Goal: Task Accomplishment & Management: Use online tool/utility

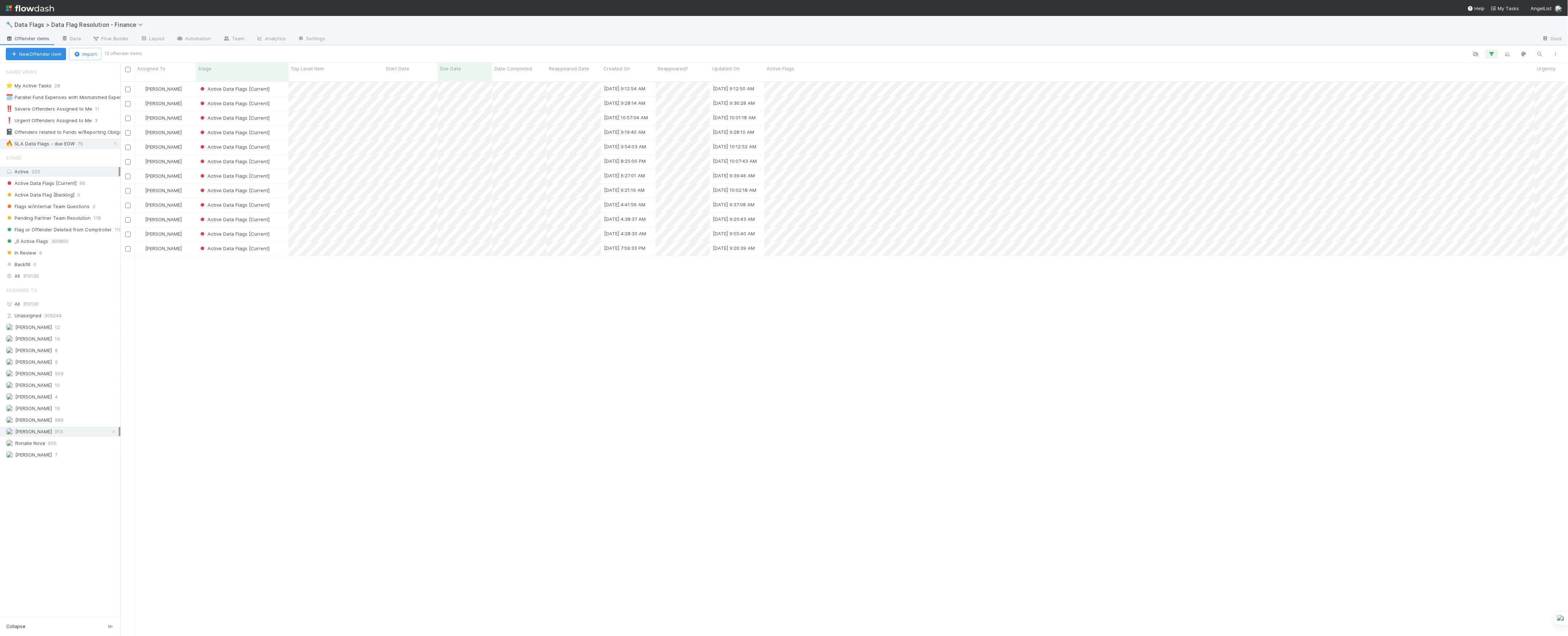
scroll to position [553, 1440]
click at [66, 19] on div "🔧 Data Flags > Data Flag Resolution - Finance" at bounding box center [784, 24] width 1568 height 17
click at [75, 20] on div "🔧 Data Flags > Data Flag Resolution - Finance" at bounding box center [784, 24] width 1568 height 17
click at [84, 23] on span "Data Flags > Data Flag Resolution - Finance" at bounding box center [81, 24] width 132 height 7
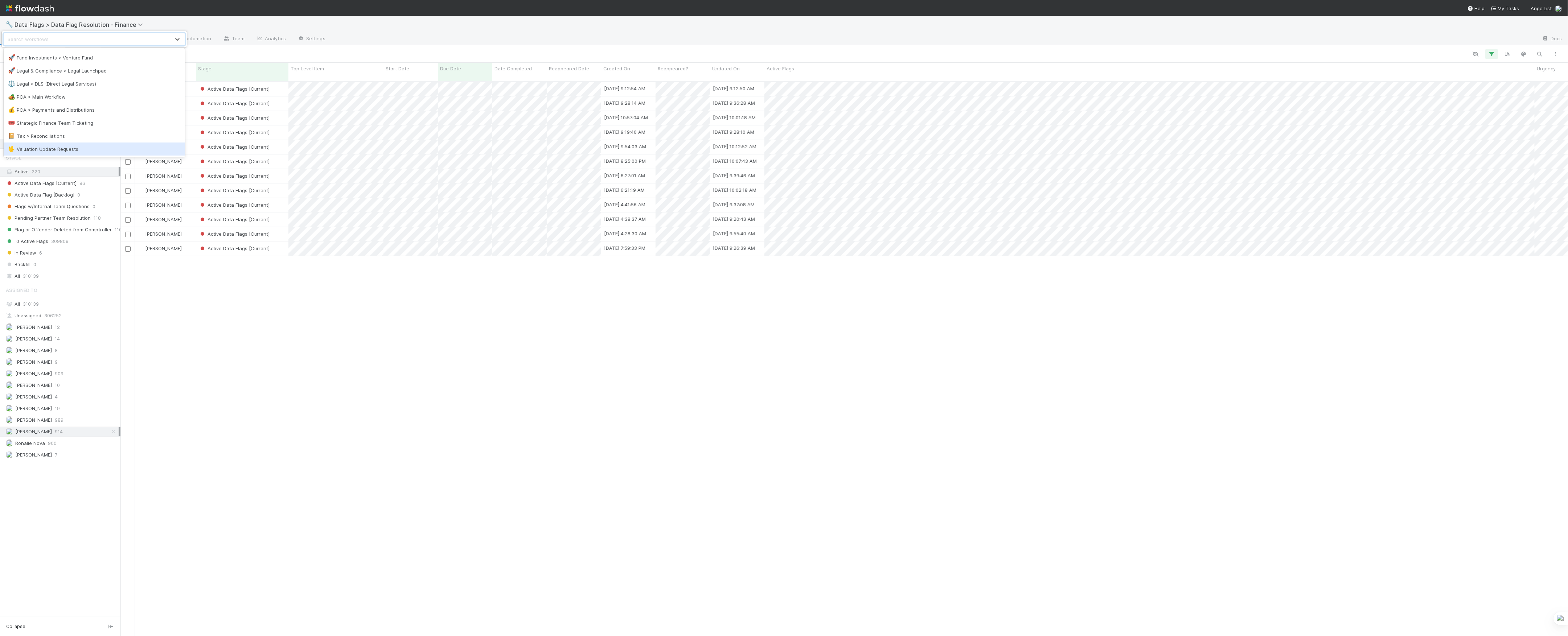
click at [88, 151] on div "🖖 Valuation Update Requests" at bounding box center [94, 149] width 172 height 7
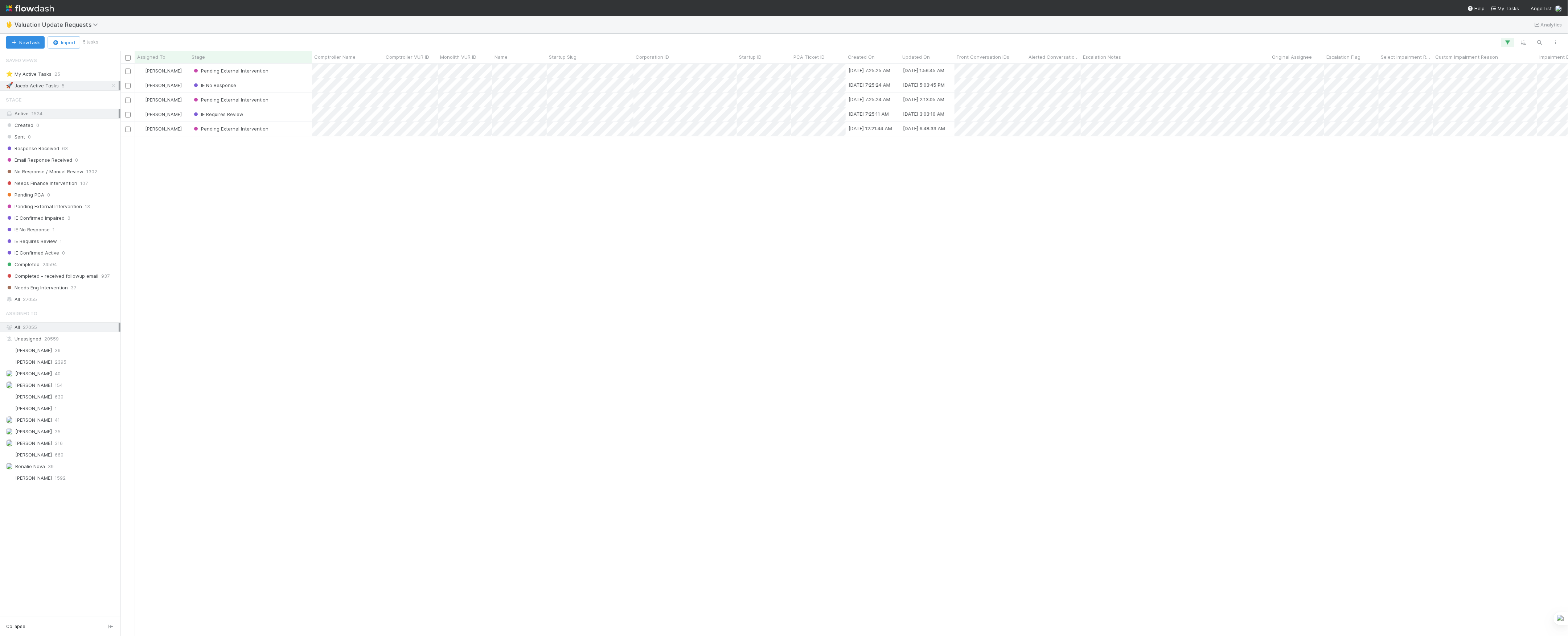
scroll to position [565, 1440]
click at [47, 446] on span "Marvey Fuentes" at bounding box center [34, 443] width 37 height 6
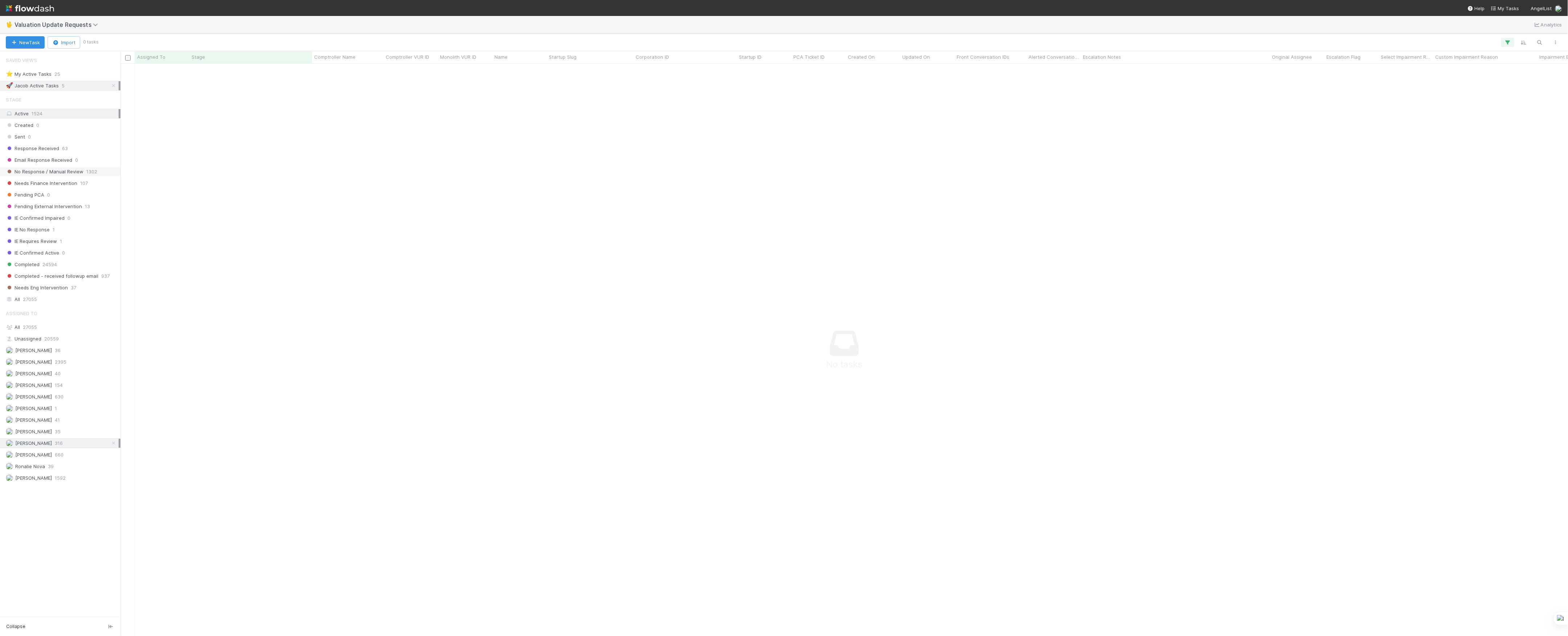
scroll to position [558, 1433]
click at [75, 183] on span "Needs Finance Intervention" at bounding box center [41, 183] width 72 height 9
click at [116, 84] on icon at bounding box center [114, 86] width 7 height 5
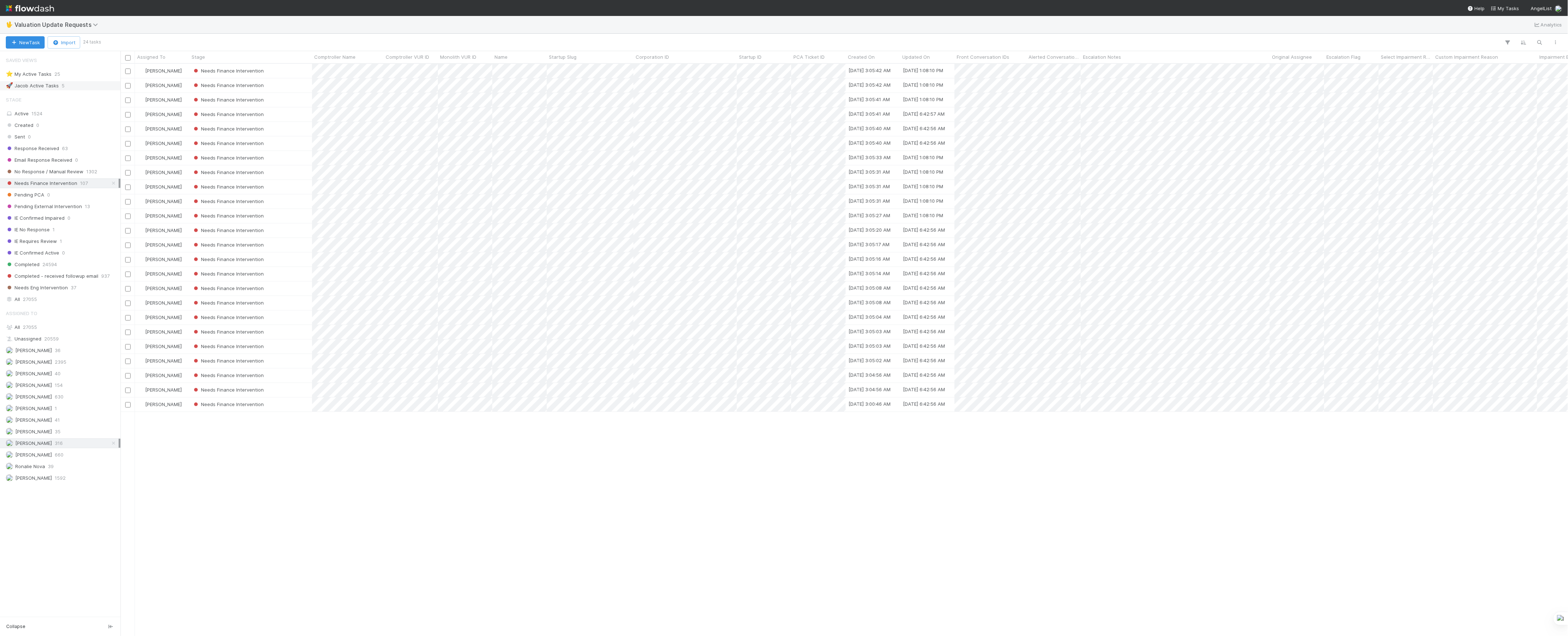
scroll to position [565, 1440]
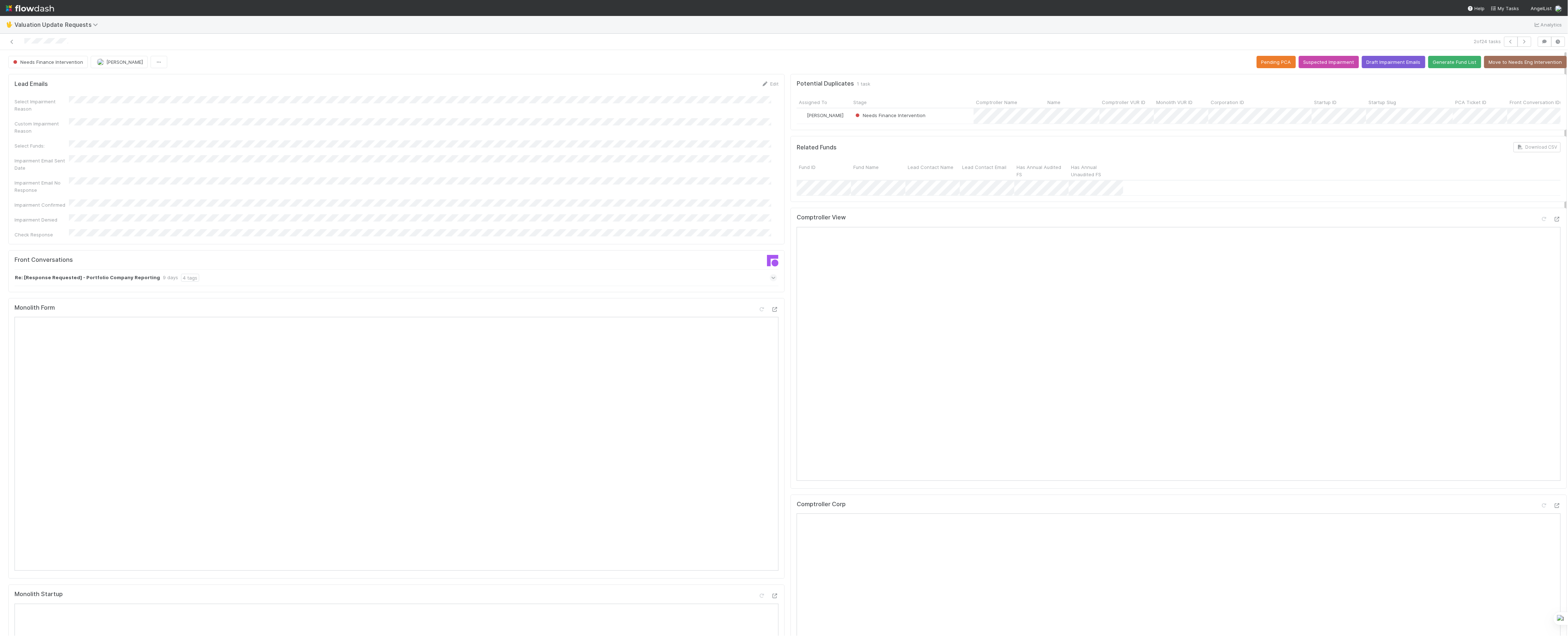
click at [750, 270] on div "Re: [Response Requested] - Portfolio Company Reporting 9 days 4 tags" at bounding box center [396, 278] width 763 height 17
click at [771, 274] on icon at bounding box center [774, 278] width 5 height 7
click at [764, 270] on div "Re: [Response Requested] - Portfolio Company Reporting 9 days 4 tags" at bounding box center [400, 278] width 771 height 17
click at [770, 274] on span at bounding box center [774, 278] width 7 height 7
click at [770, 289] on div at bounding box center [774, 293] width 7 height 7
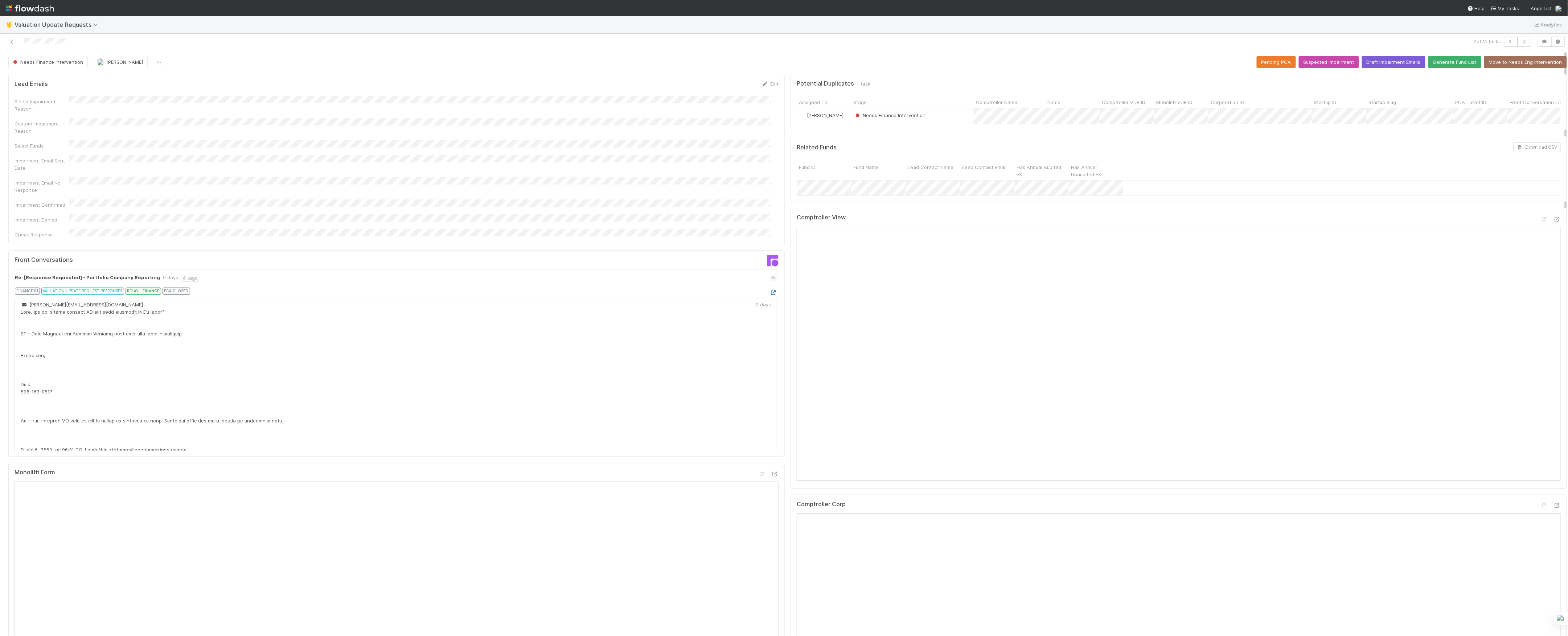
click at [770, 290] on icon at bounding box center [774, 293] width 7 height 5
click at [12, 43] on icon at bounding box center [12, 42] width 7 height 5
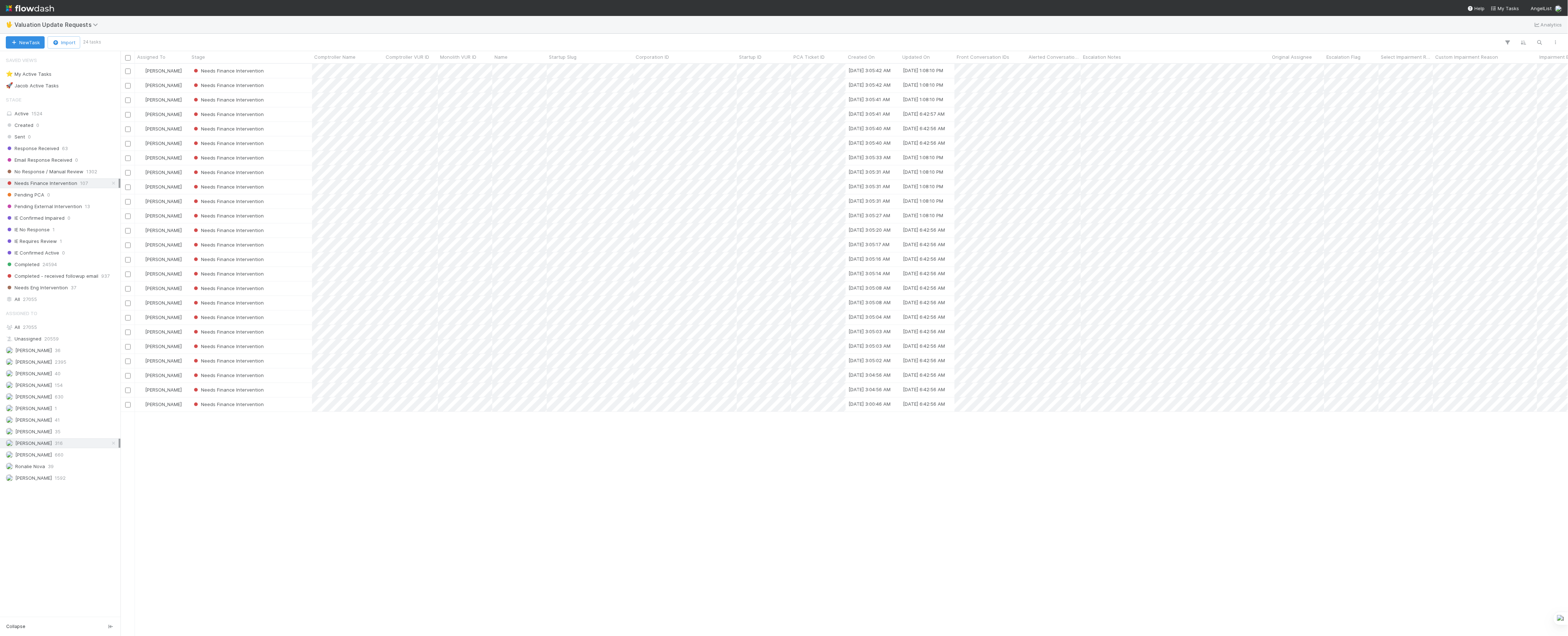
scroll to position [565, 1440]
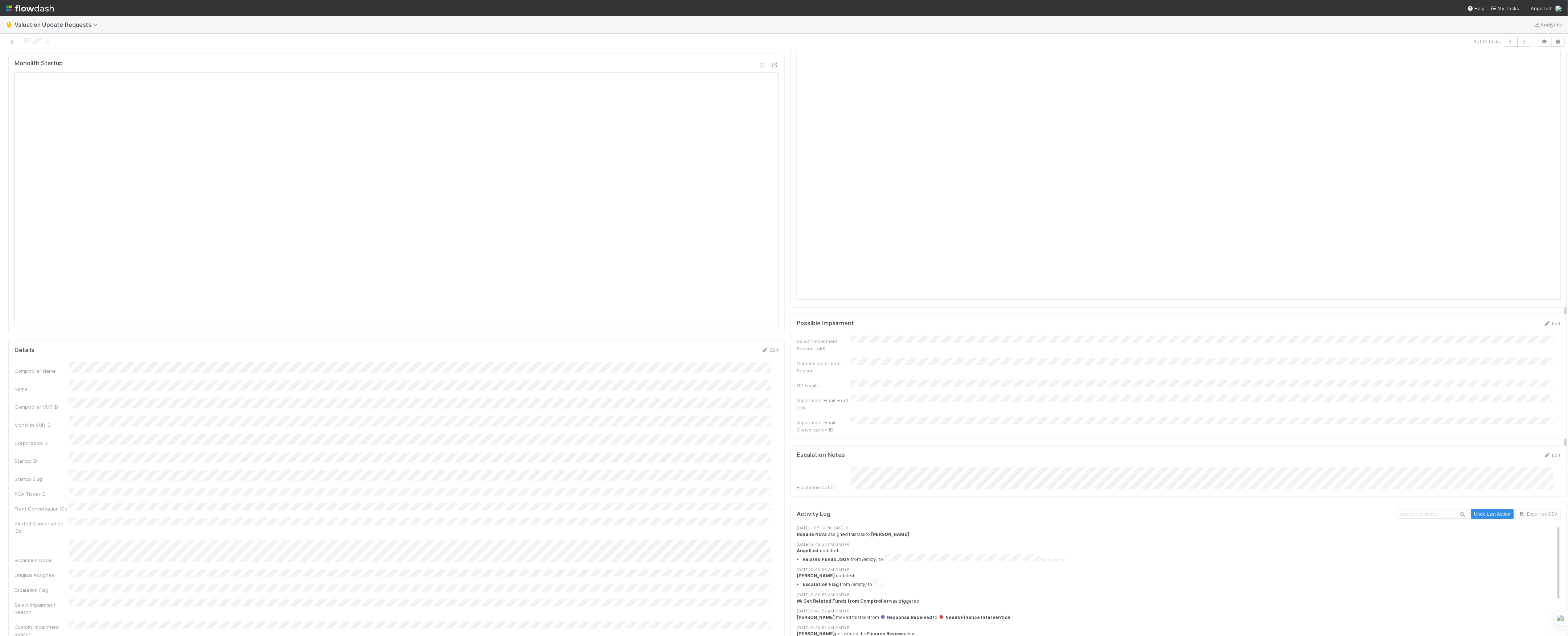
scroll to position [338, 0]
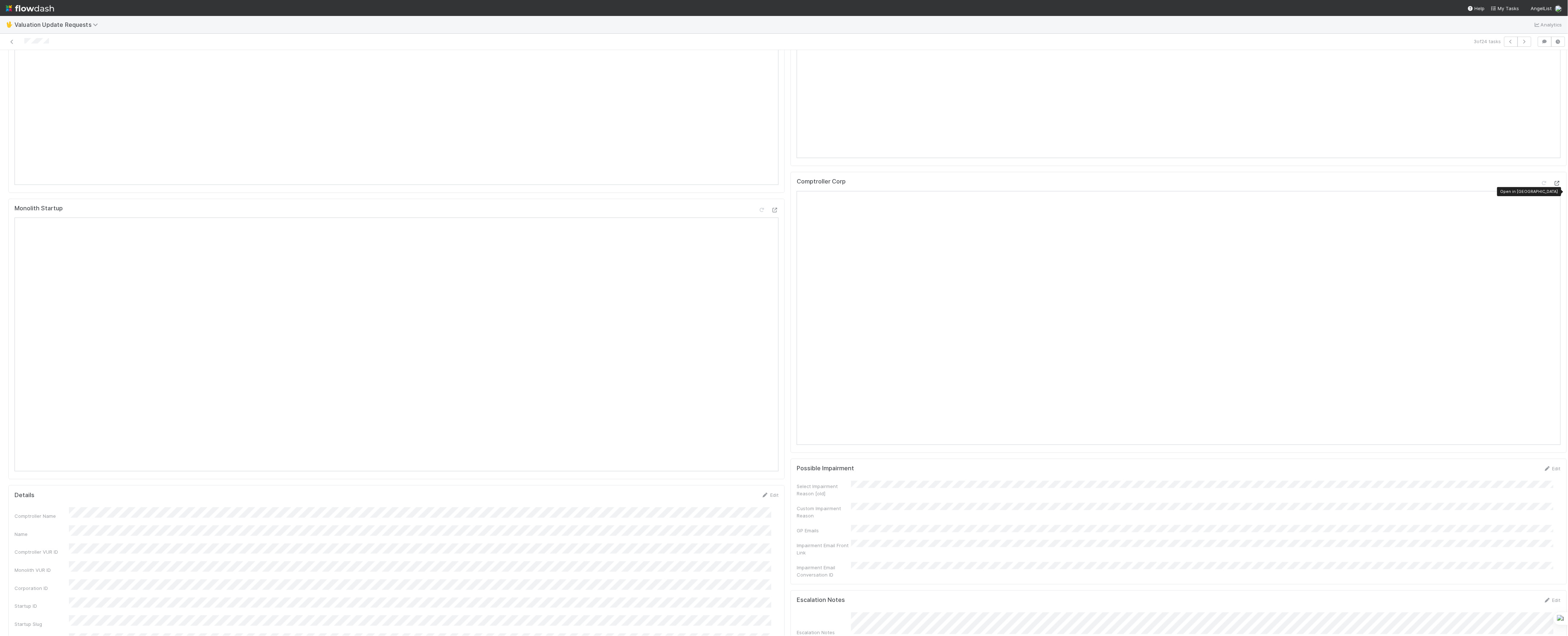
click at [1553, 187] on div at bounding box center [1557, 183] width 7 height 7
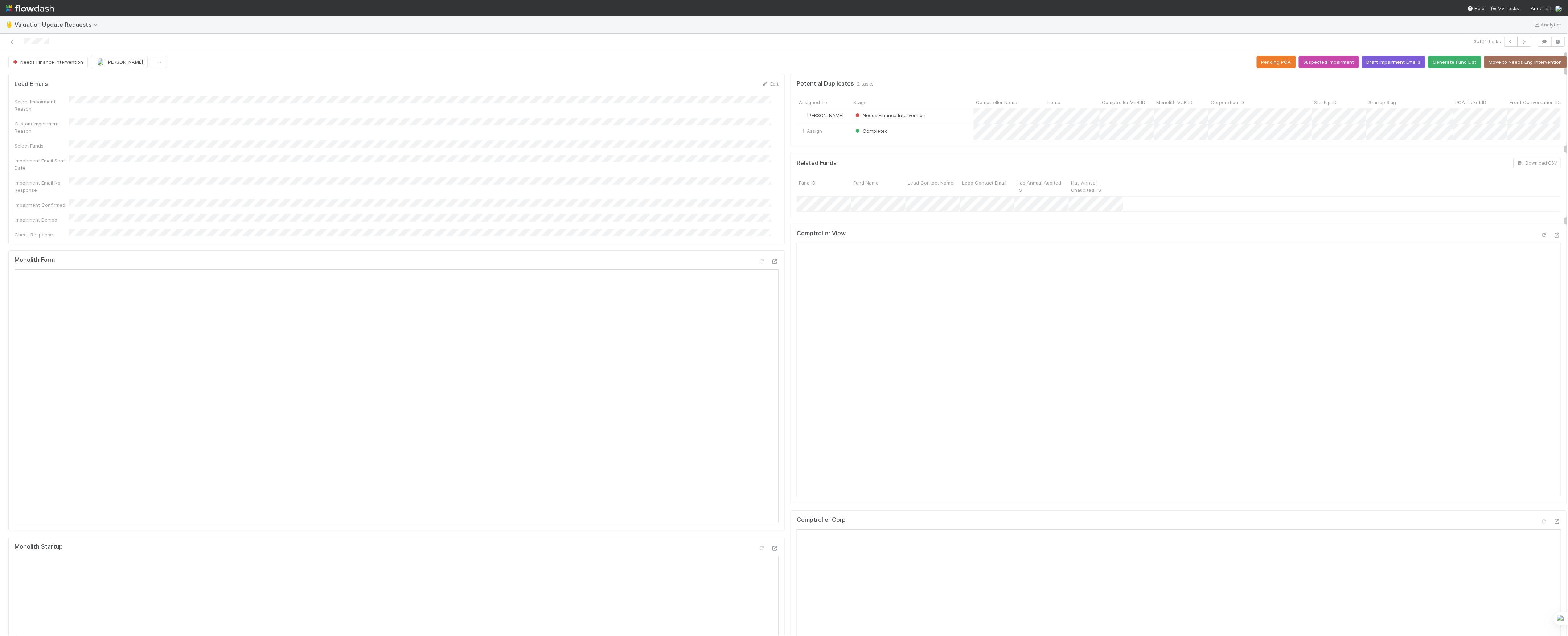
click at [1540, 242] on div at bounding box center [1550, 236] width 20 height 10
click at [1540, 238] on icon at bounding box center [1544, 235] width 7 height 5
click at [9, 40] on icon at bounding box center [12, 42] width 7 height 5
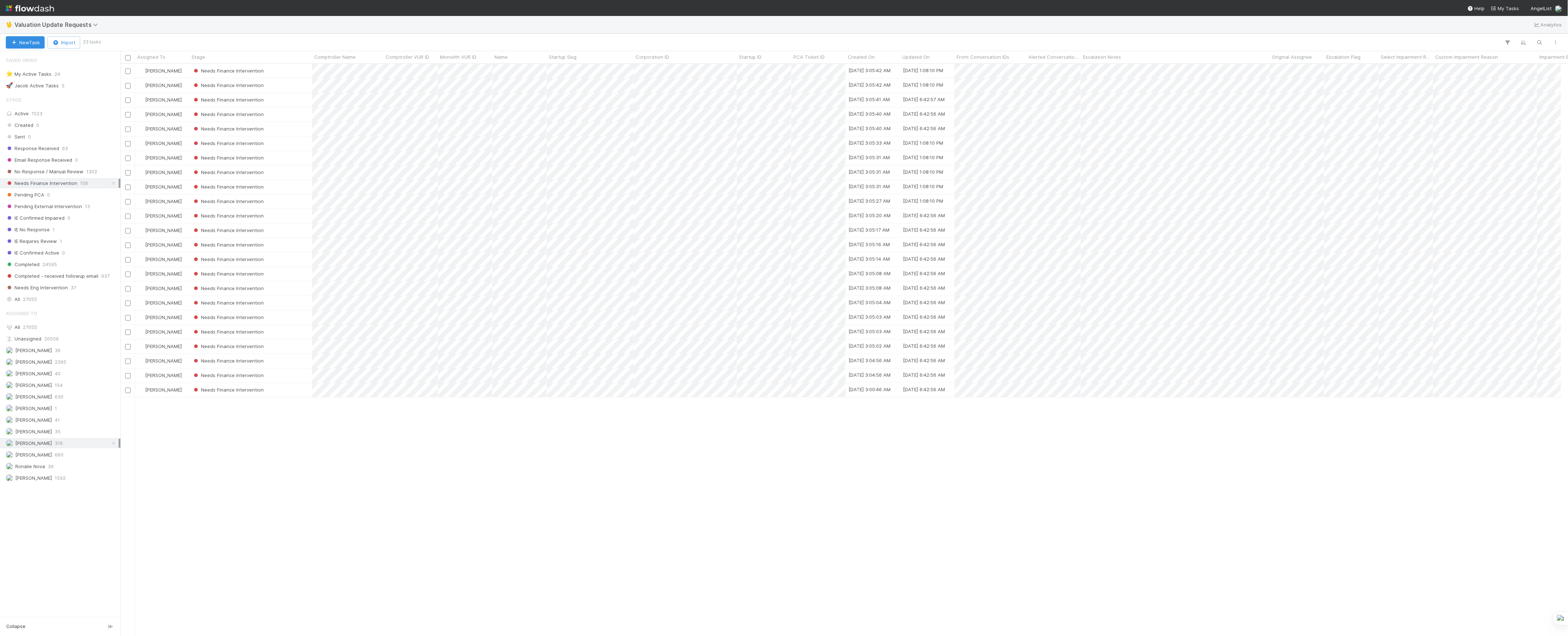
scroll to position [7, 7]
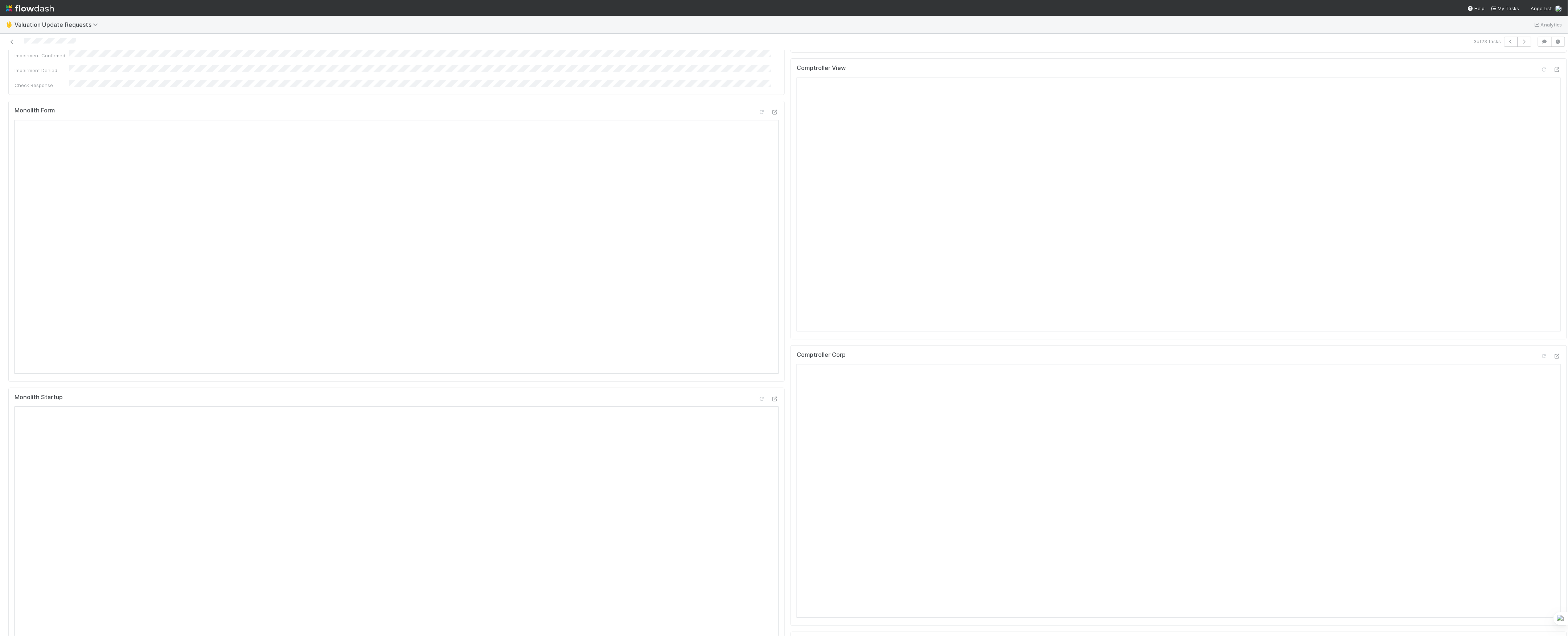
scroll to position [48, 0]
click at [1553, 174] on icon at bounding box center [1557, 171] width 7 height 5
click at [1547, 418] on div "Comptroller Corp Open in New Tab" at bounding box center [1178, 539] width 776 height 281
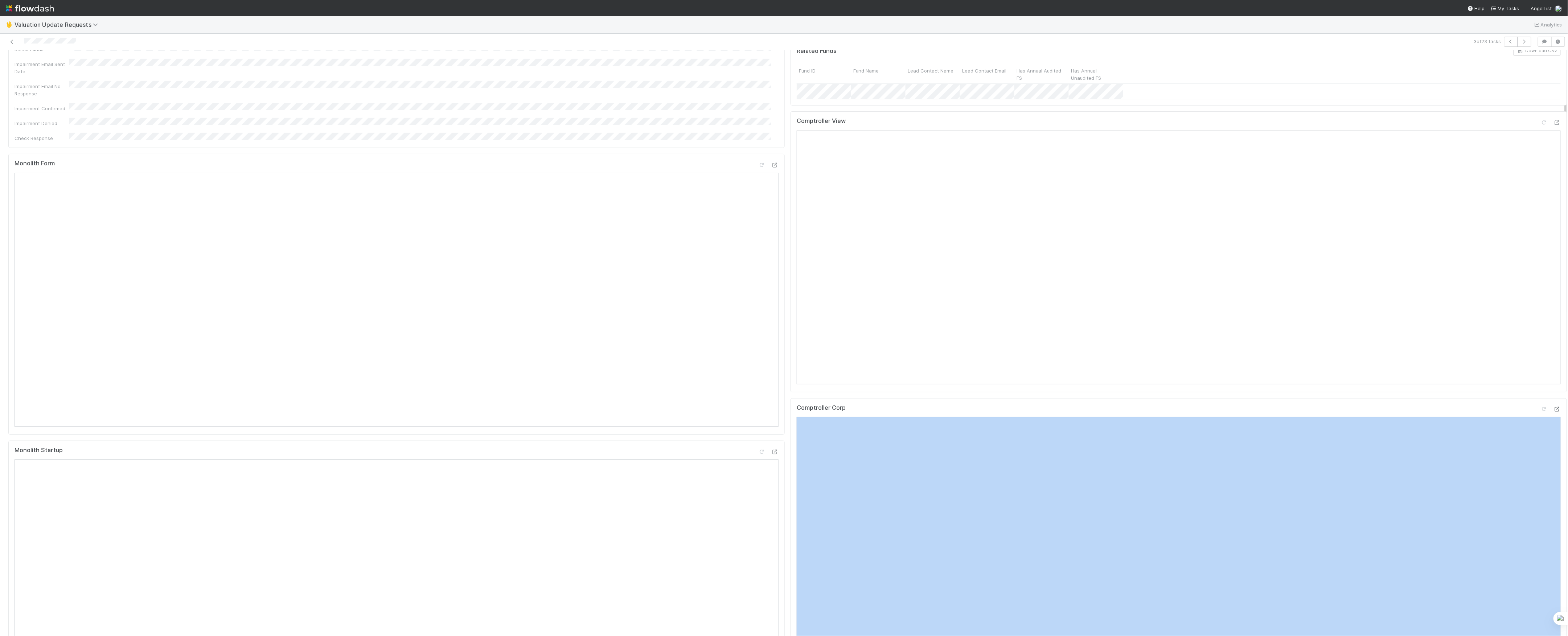
click at [1546, 418] on div "Comptroller Corp" at bounding box center [1178, 539] width 776 height 281
click at [1553, 412] on icon at bounding box center [1557, 410] width 7 height 5
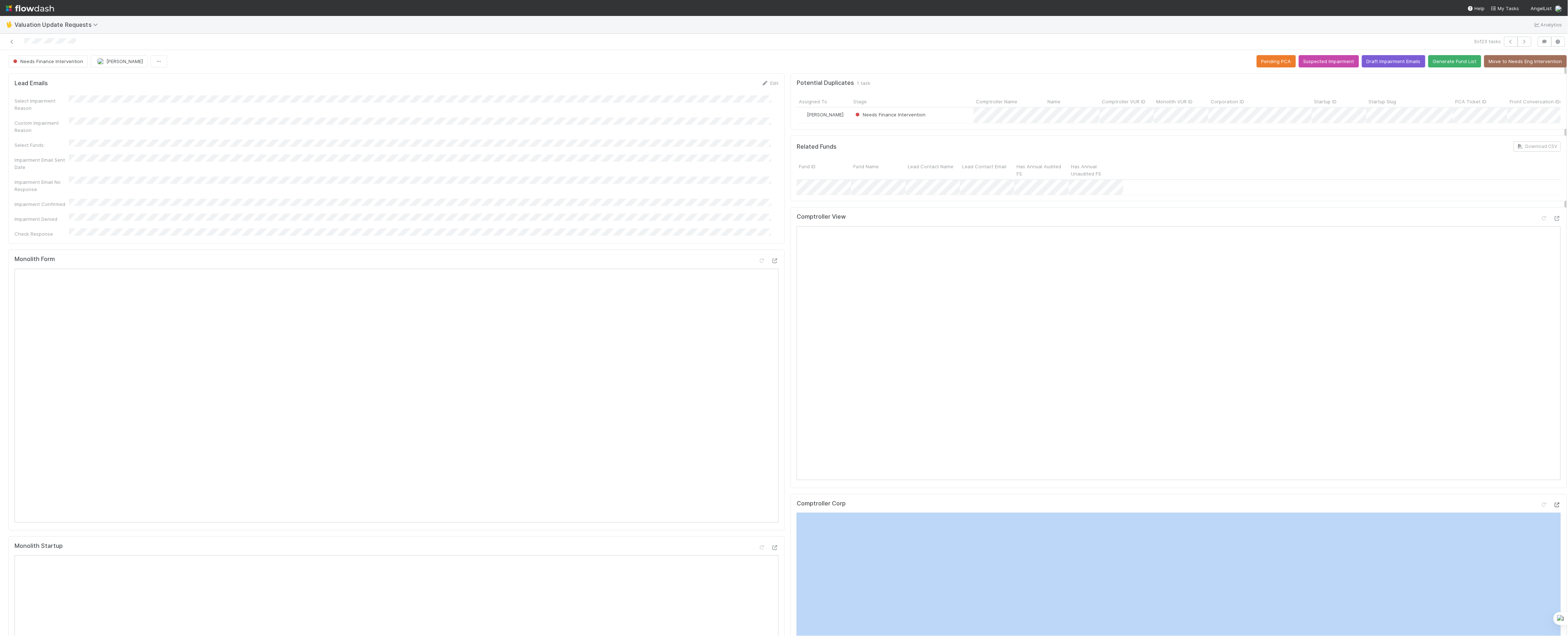
scroll to position [0, 0]
click at [82, 61] on button "Needs Finance Intervention" at bounding box center [48, 62] width 80 height 12
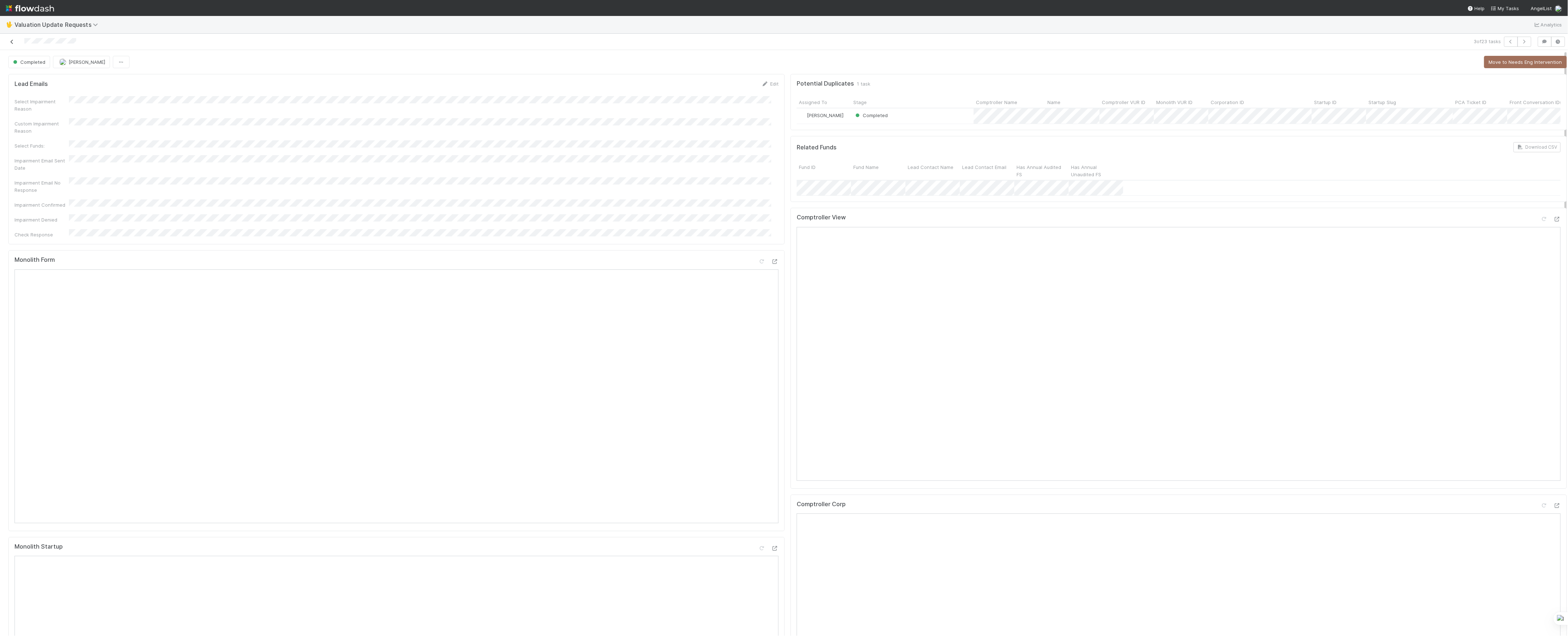
click at [9, 42] on icon at bounding box center [12, 42] width 7 height 5
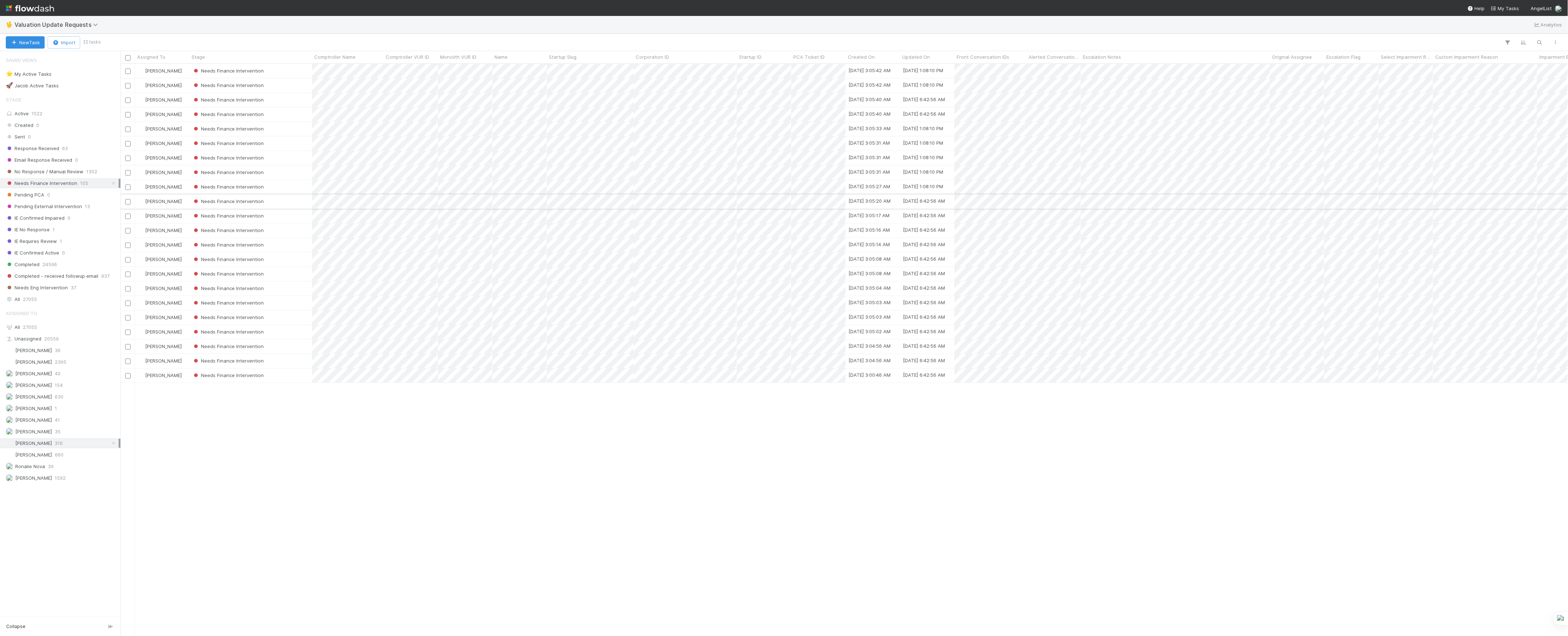
scroll to position [565, 1440]
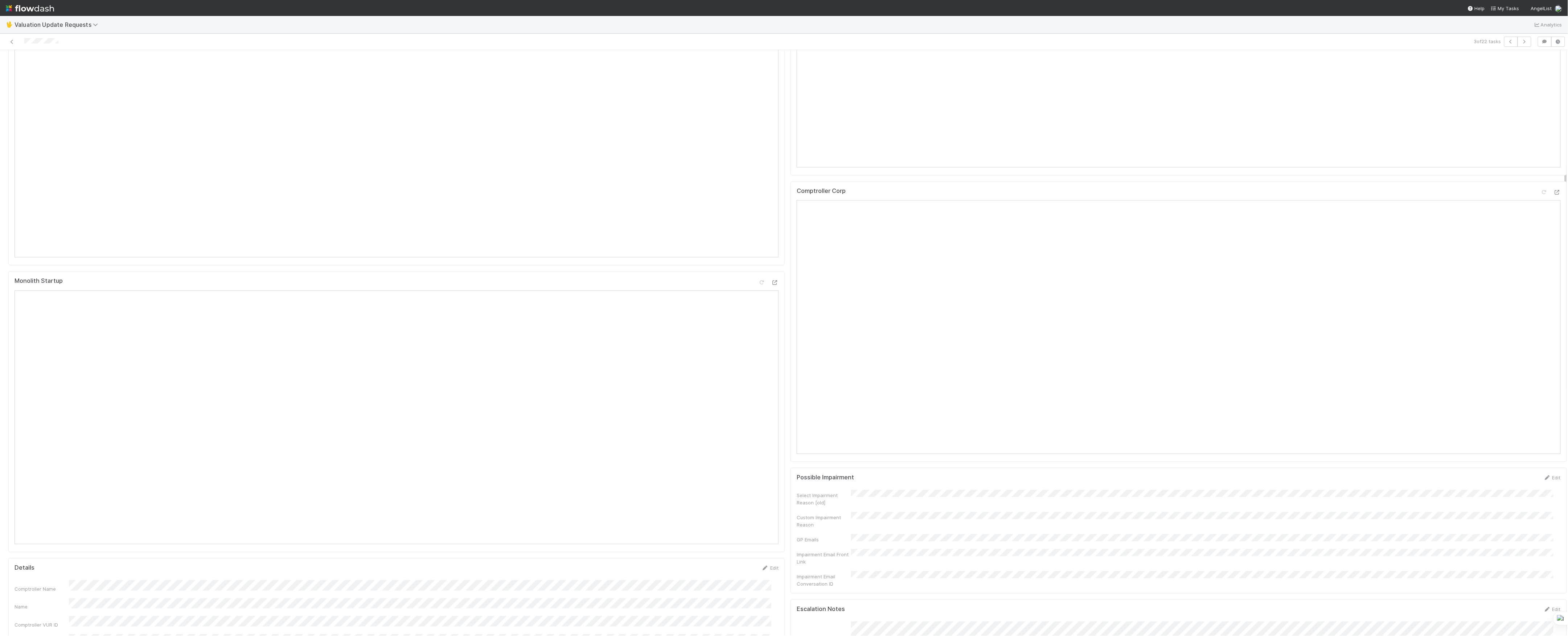
scroll to position [290, 0]
click at [1539, 221] on div "Comptroller Corp" at bounding box center [1178, 217] width 764 height 13
click at [1553, 218] on icon at bounding box center [1557, 216] width 7 height 5
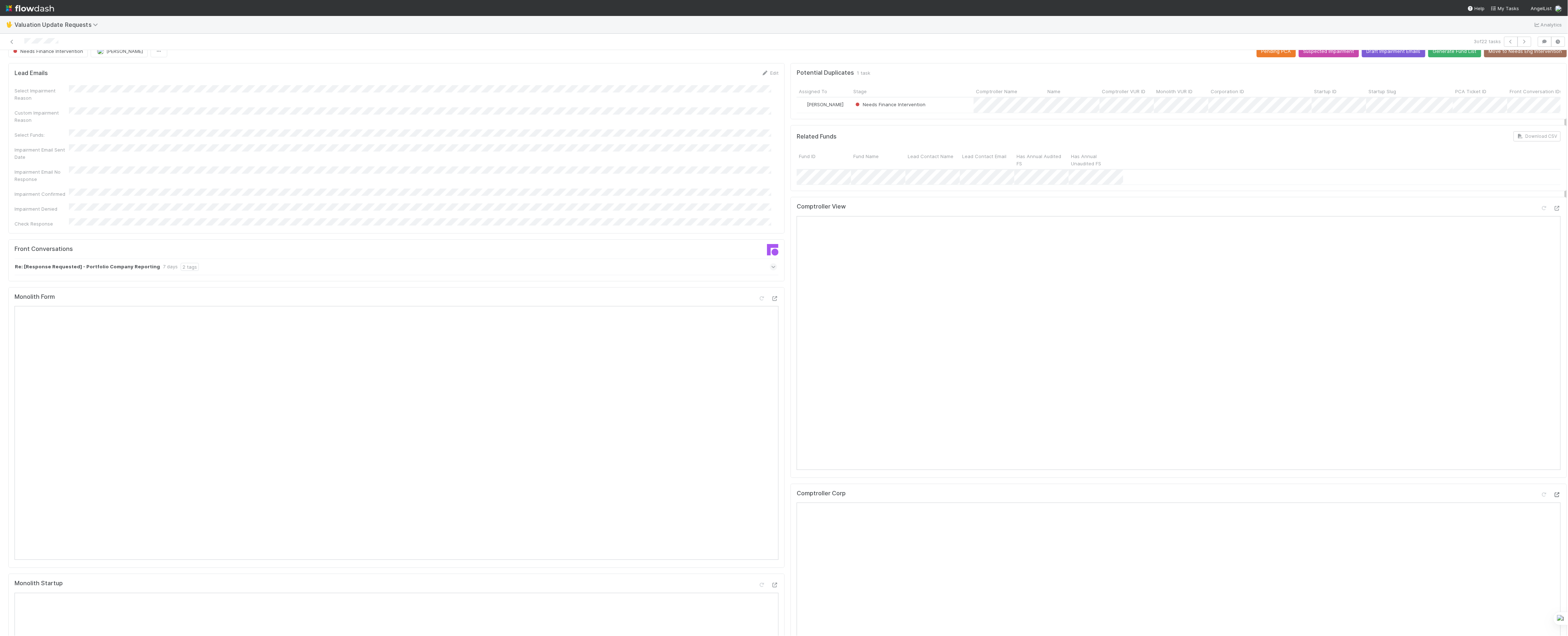
scroll to position [0, 0]
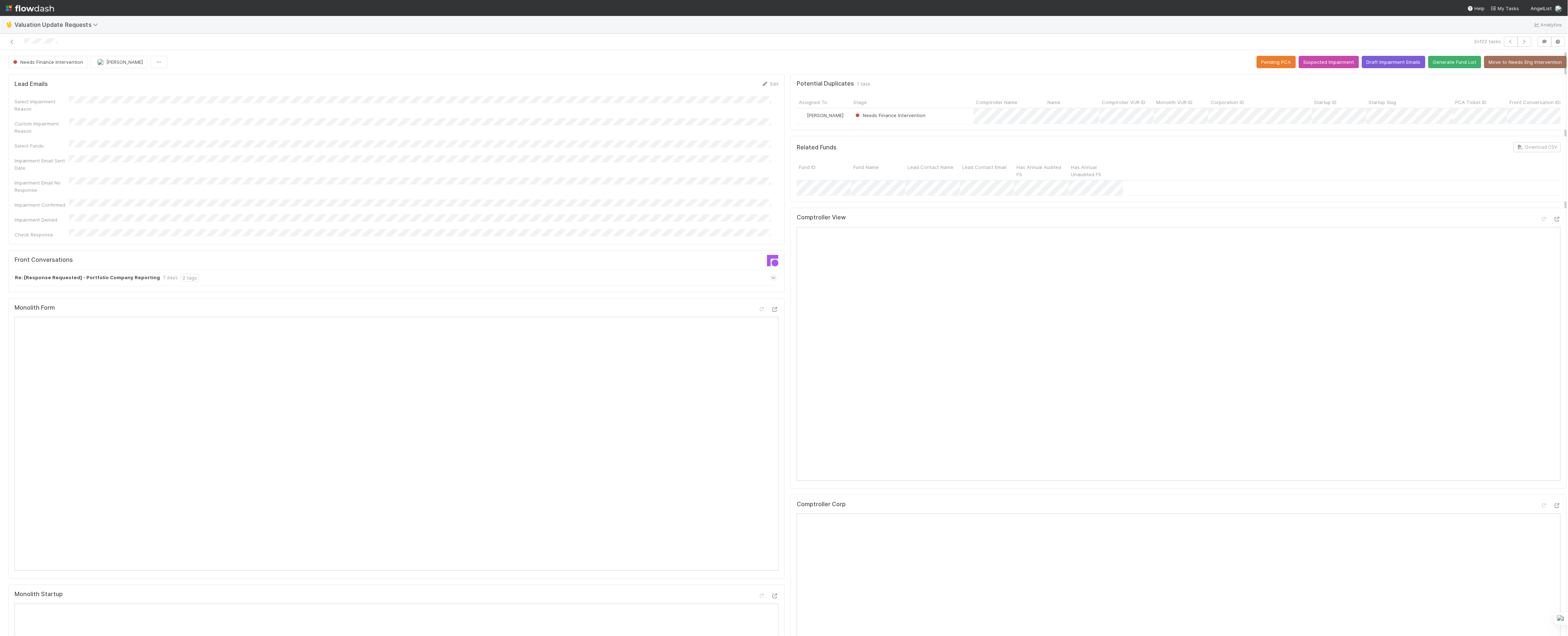
click at [771, 274] on icon at bounding box center [774, 278] width 5 height 7
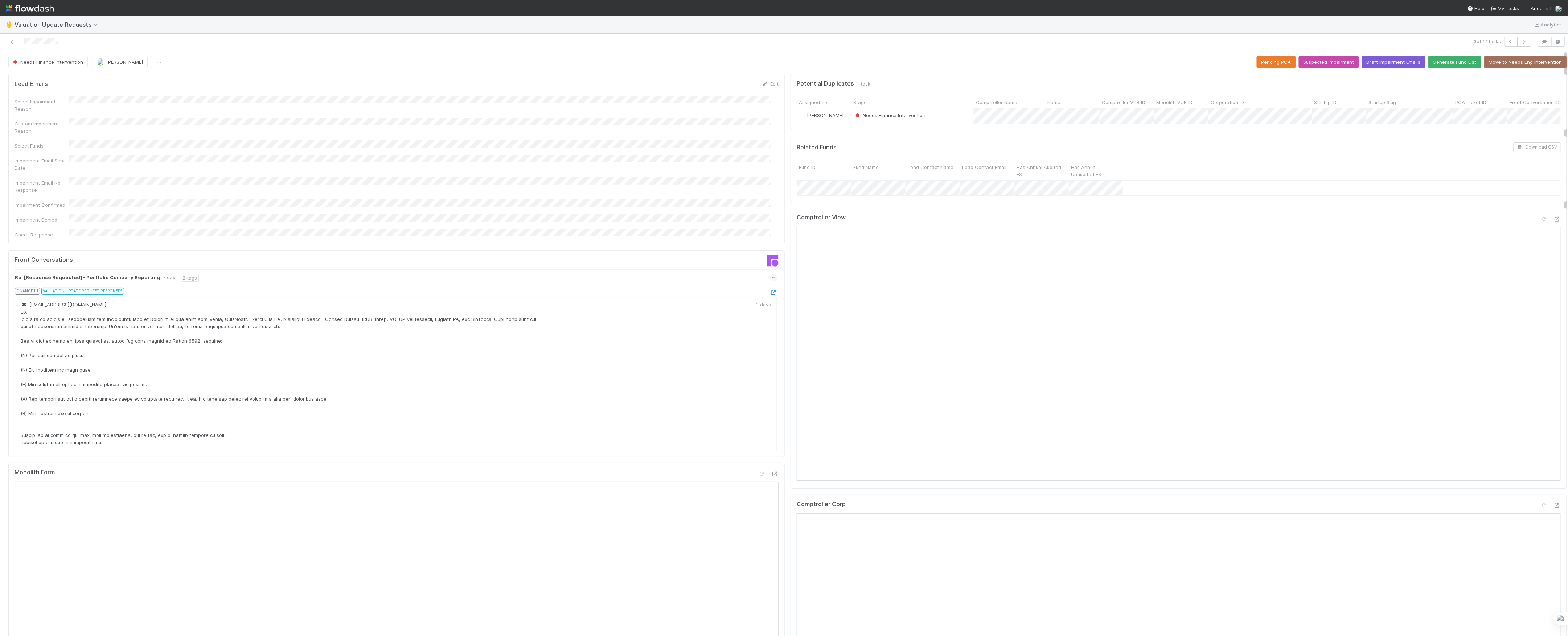
click at [755, 298] on div "updates@angellist.com 9 days" at bounding box center [396, 449] width 763 height 304
click at [770, 290] on icon at bounding box center [774, 293] width 7 height 5
click at [44, 59] on button "Needs Finance Intervention" at bounding box center [48, 62] width 80 height 12
click at [595, 331] on div at bounding box center [784, 318] width 1568 height 636
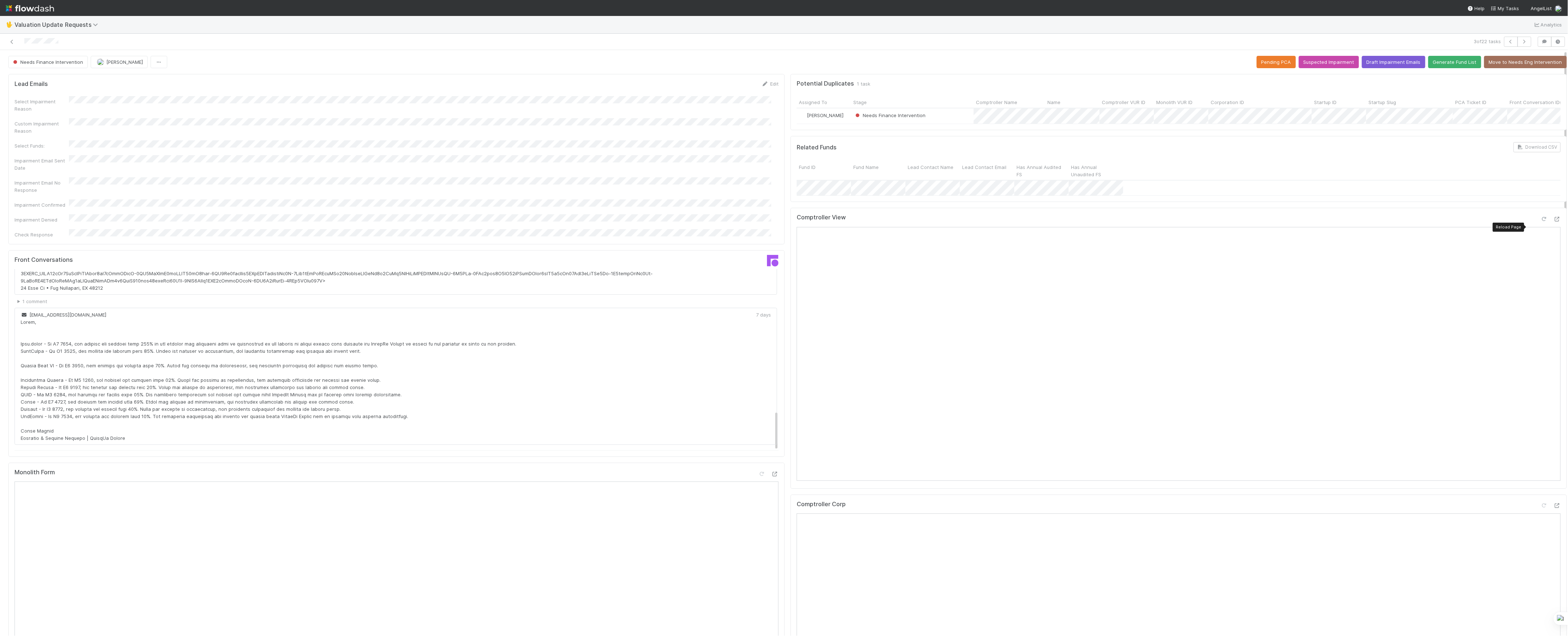
click at [1540, 221] on icon at bounding box center [1544, 220] width 7 height 5
click at [70, 63] on span "Needs Finance Intervention" at bounding box center [47, 62] width 72 height 6
click at [13, 43] on icon at bounding box center [12, 42] width 7 height 5
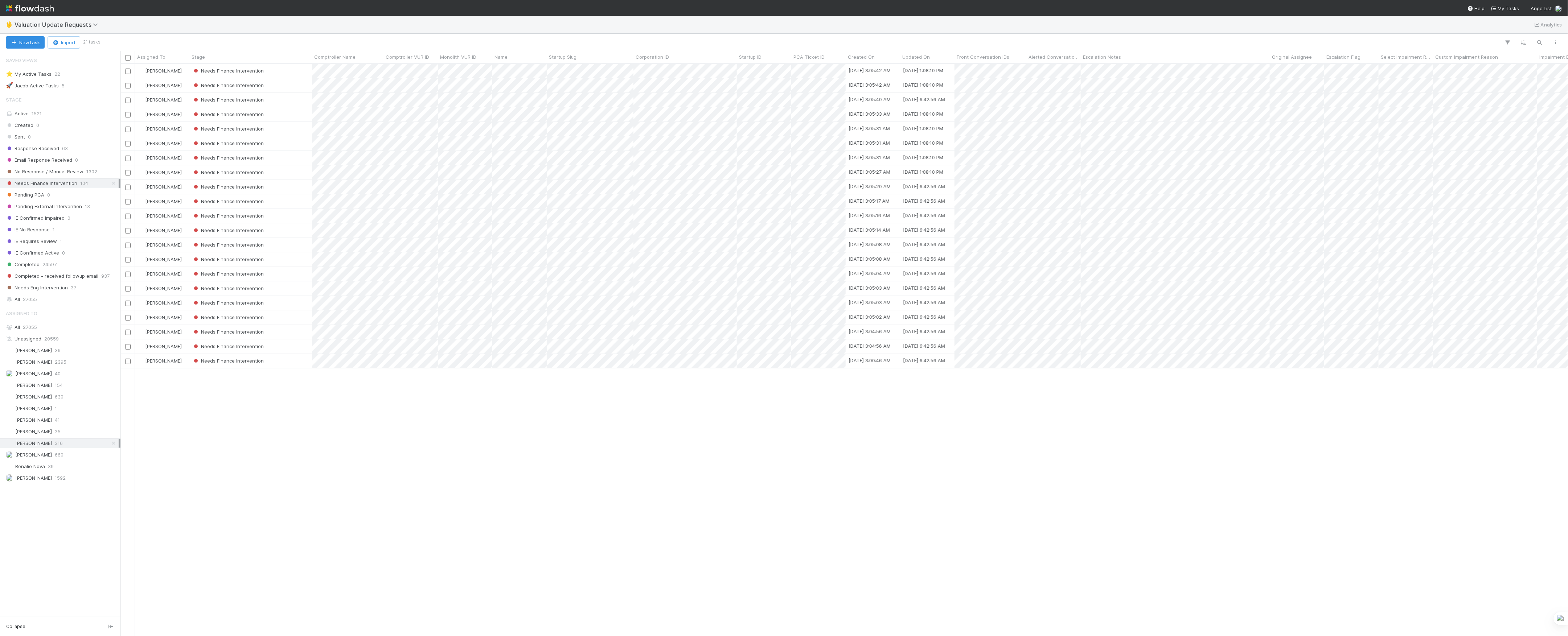
scroll to position [7, 7]
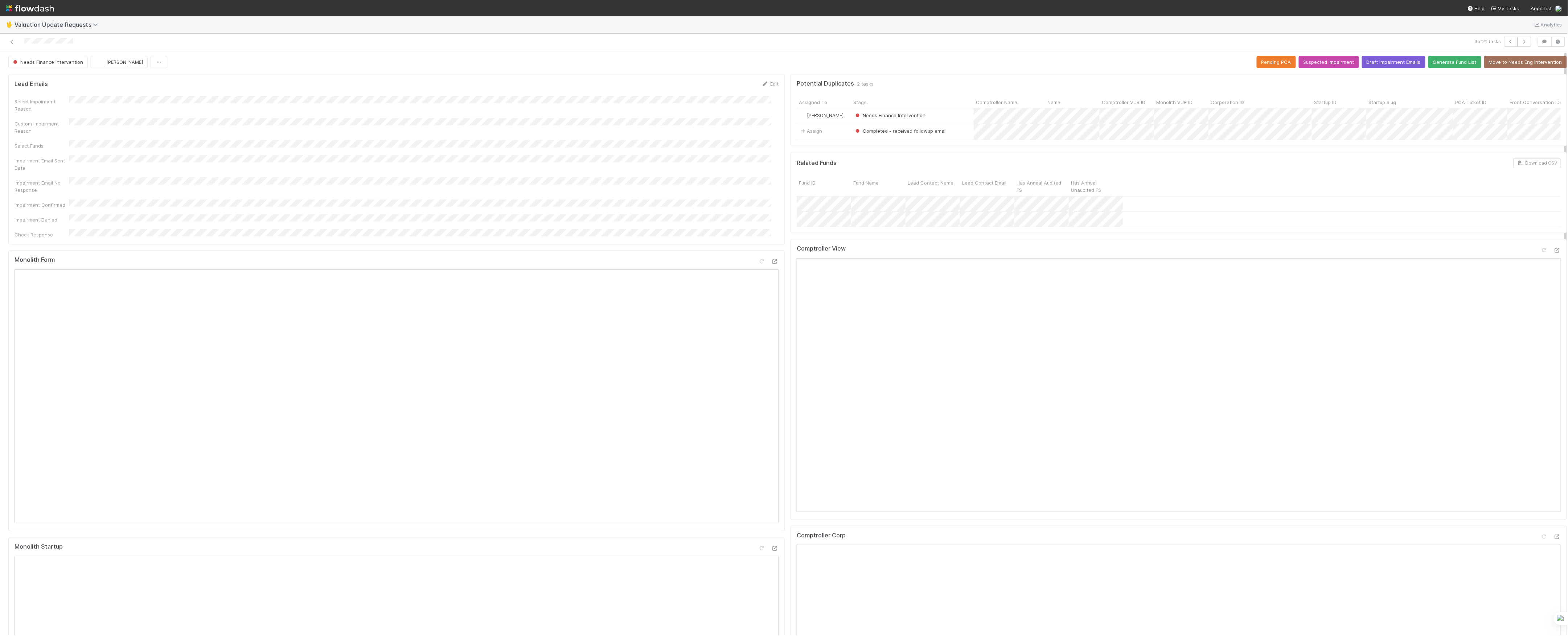
scroll to position [48, 0]
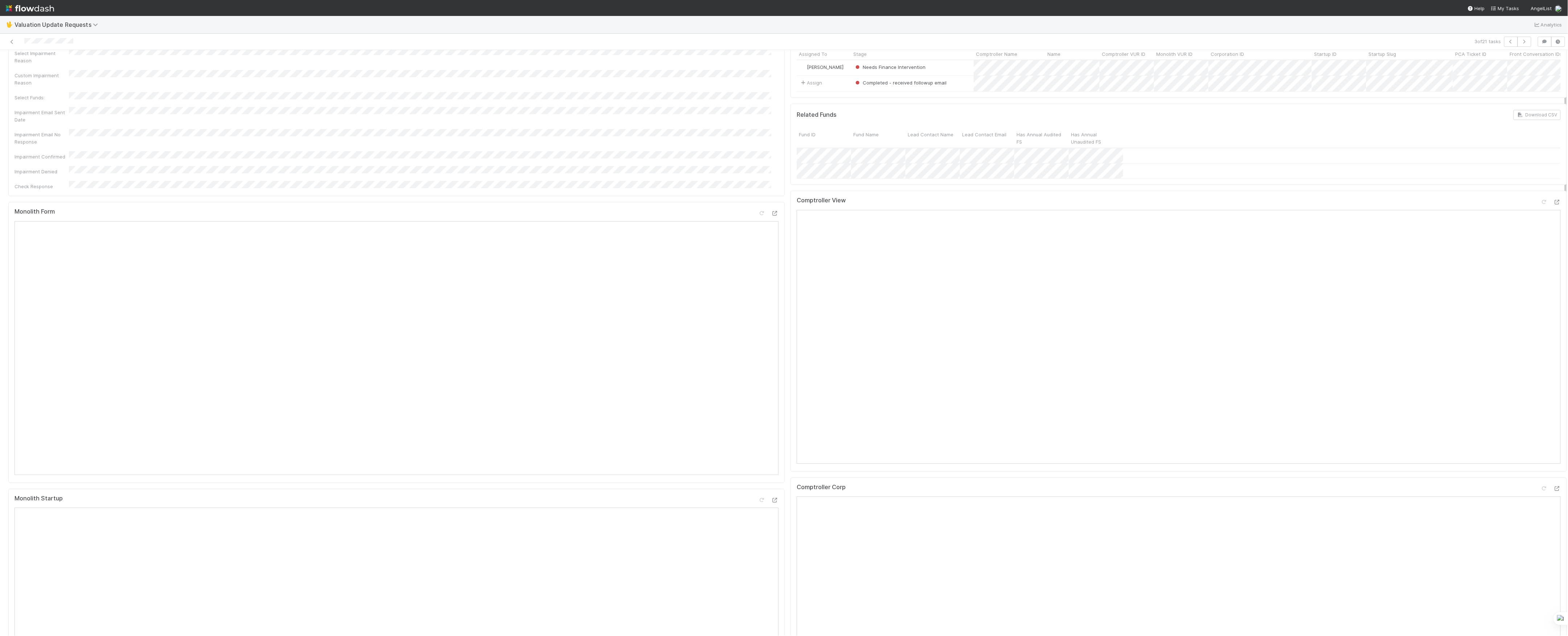
click at [1540, 209] on div at bounding box center [1550, 203] width 20 height 10
click at [1547, 211] on div "Comptroller View" at bounding box center [1178, 331] width 776 height 281
click at [1553, 205] on icon at bounding box center [1557, 202] width 7 height 5
click at [1553, 491] on icon at bounding box center [1557, 489] width 7 height 5
click at [1540, 205] on icon at bounding box center [1544, 202] width 7 height 5
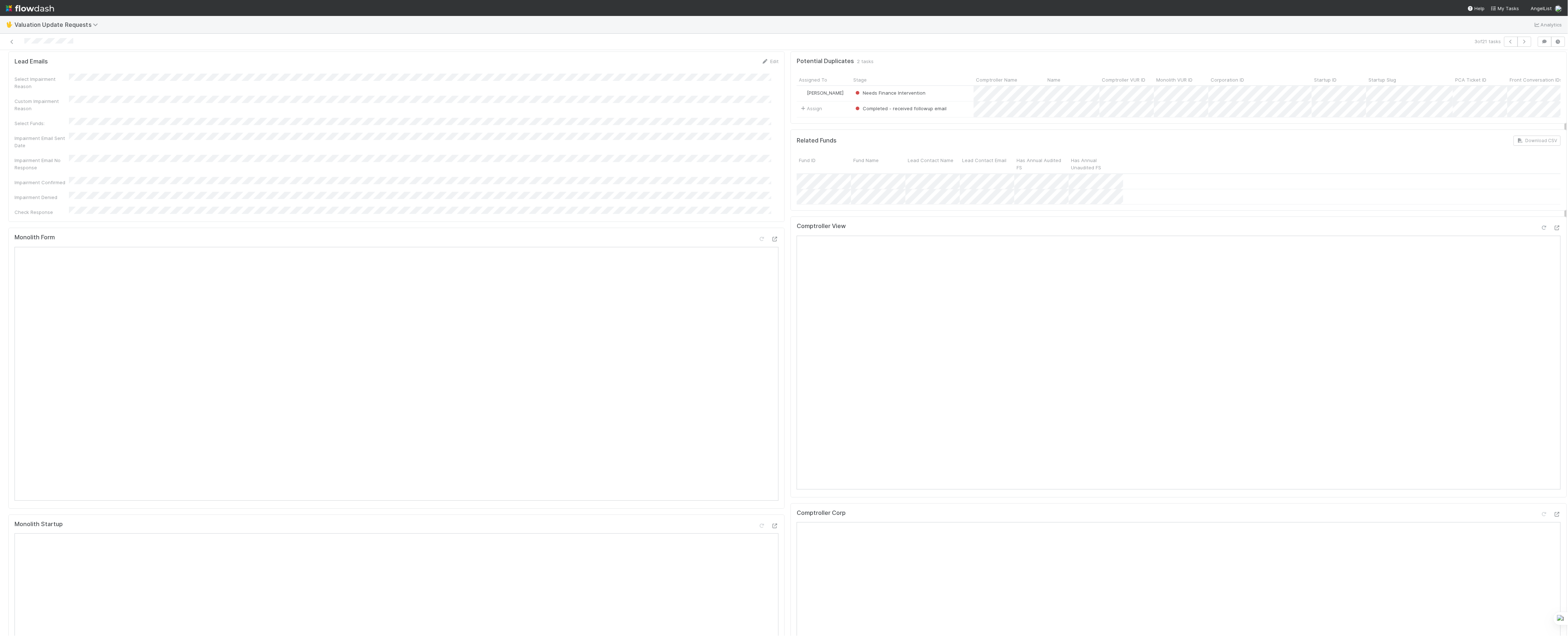
scroll to position [0, 0]
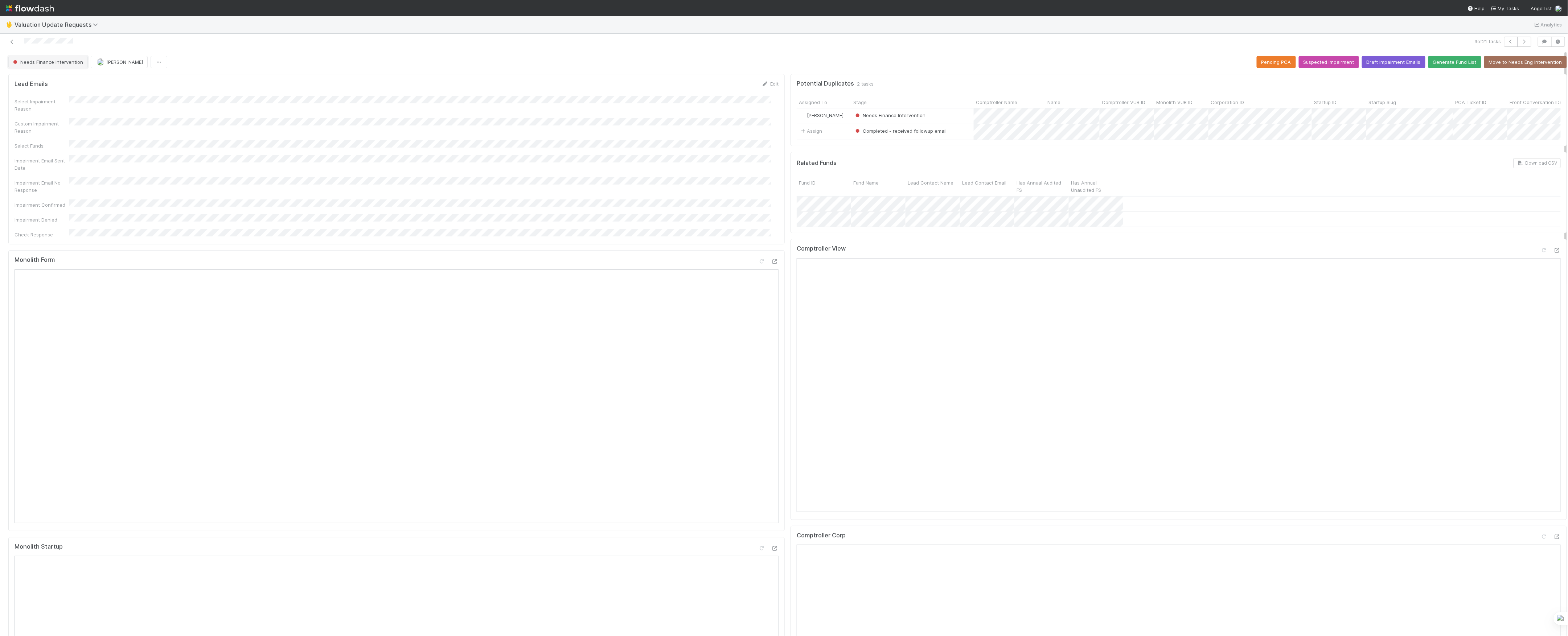
click at [54, 59] on button "Needs Finance Intervention" at bounding box center [48, 62] width 80 height 12
click at [15, 40] on icon at bounding box center [12, 42] width 7 height 5
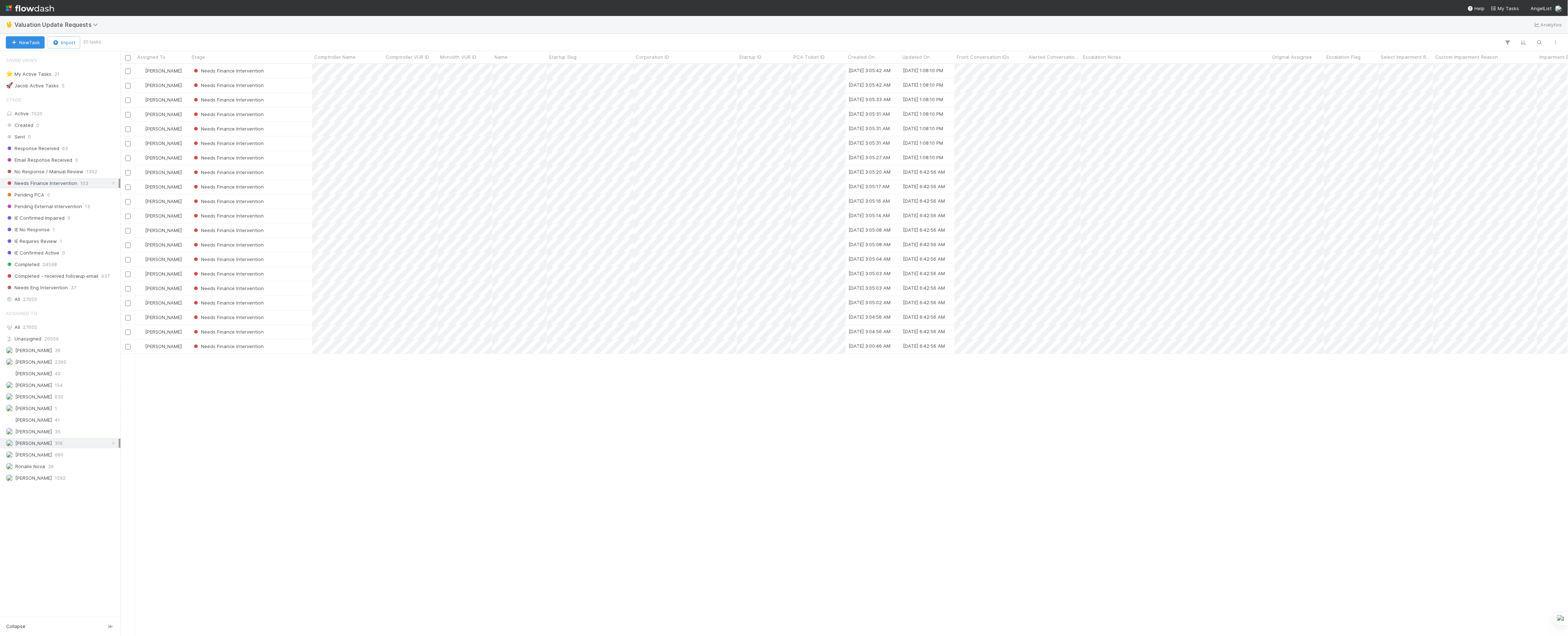
scroll to position [565, 1440]
click at [864, 486] on div "Marvey Fuentes Needs Finance Intervention 8/2/25, 3:05:42 AM 8/6/25, 1:08:10 PM…" at bounding box center [844, 349] width 1448 height 572
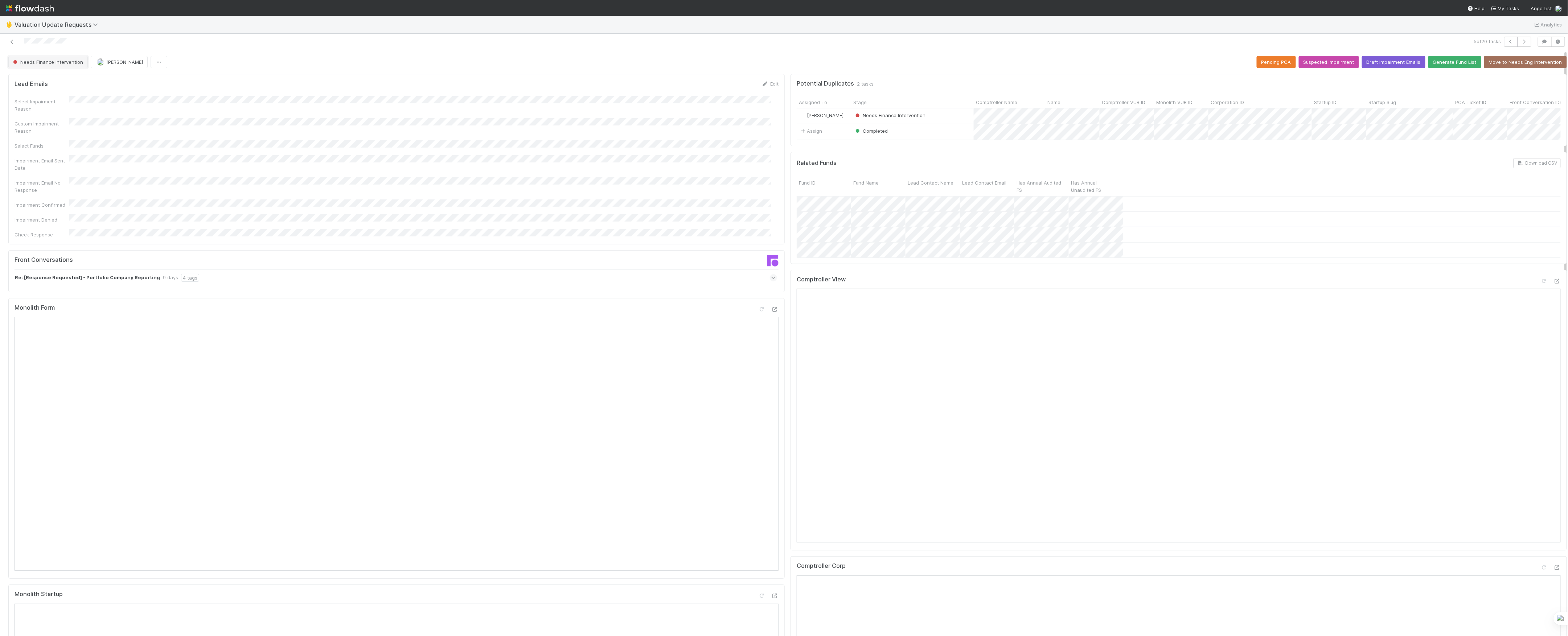
click at [72, 65] on button "Needs Finance Intervention" at bounding box center [48, 62] width 80 height 12
click at [10, 42] on icon at bounding box center [12, 42] width 7 height 5
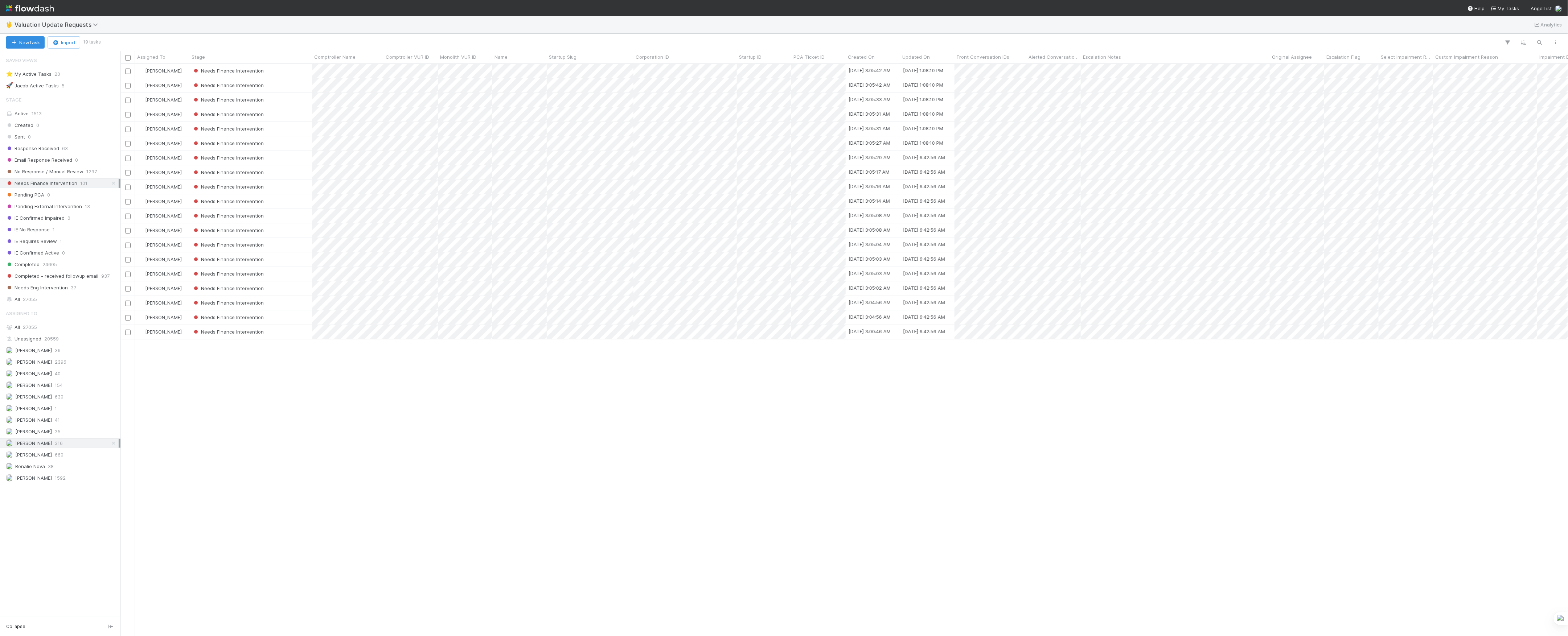
scroll to position [7, 7]
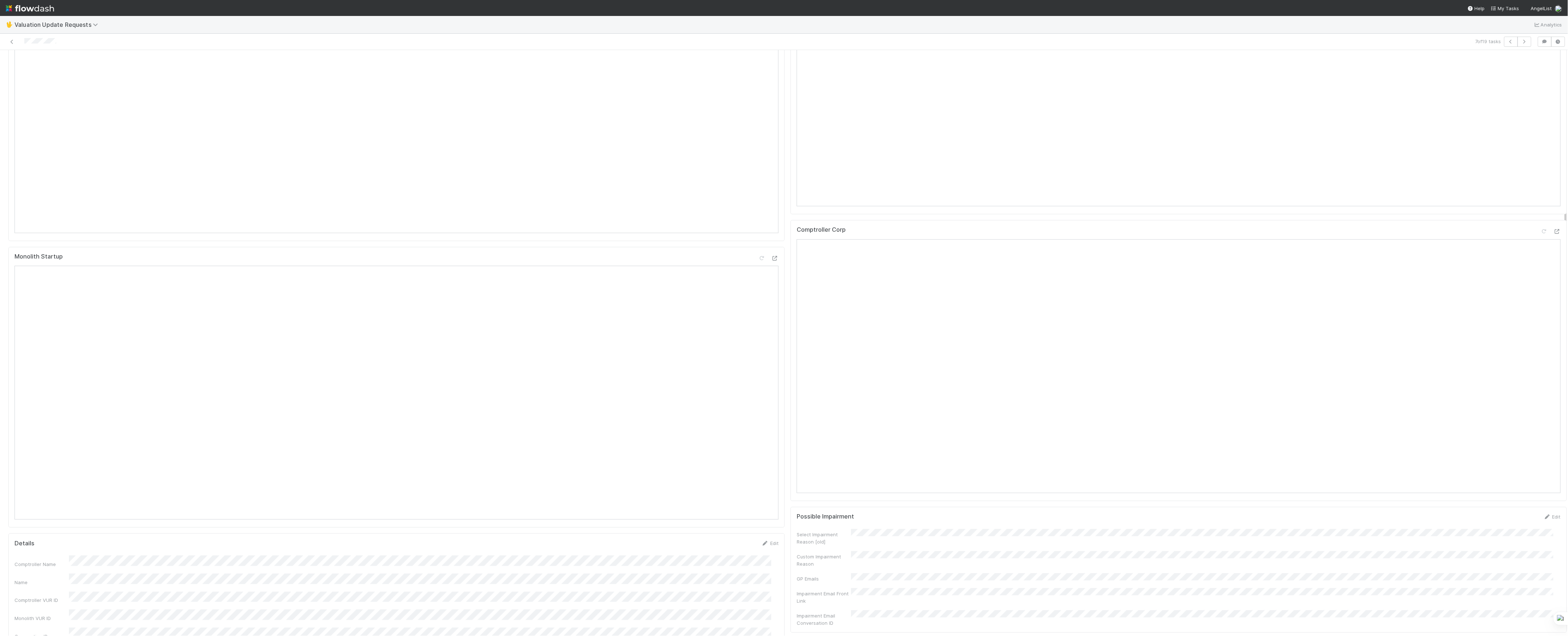
scroll to position [97, 0]
click at [1553, 141] on icon at bounding box center [1557, 139] width 7 height 5
click at [1553, 427] on icon at bounding box center [1557, 426] width 7 height 5
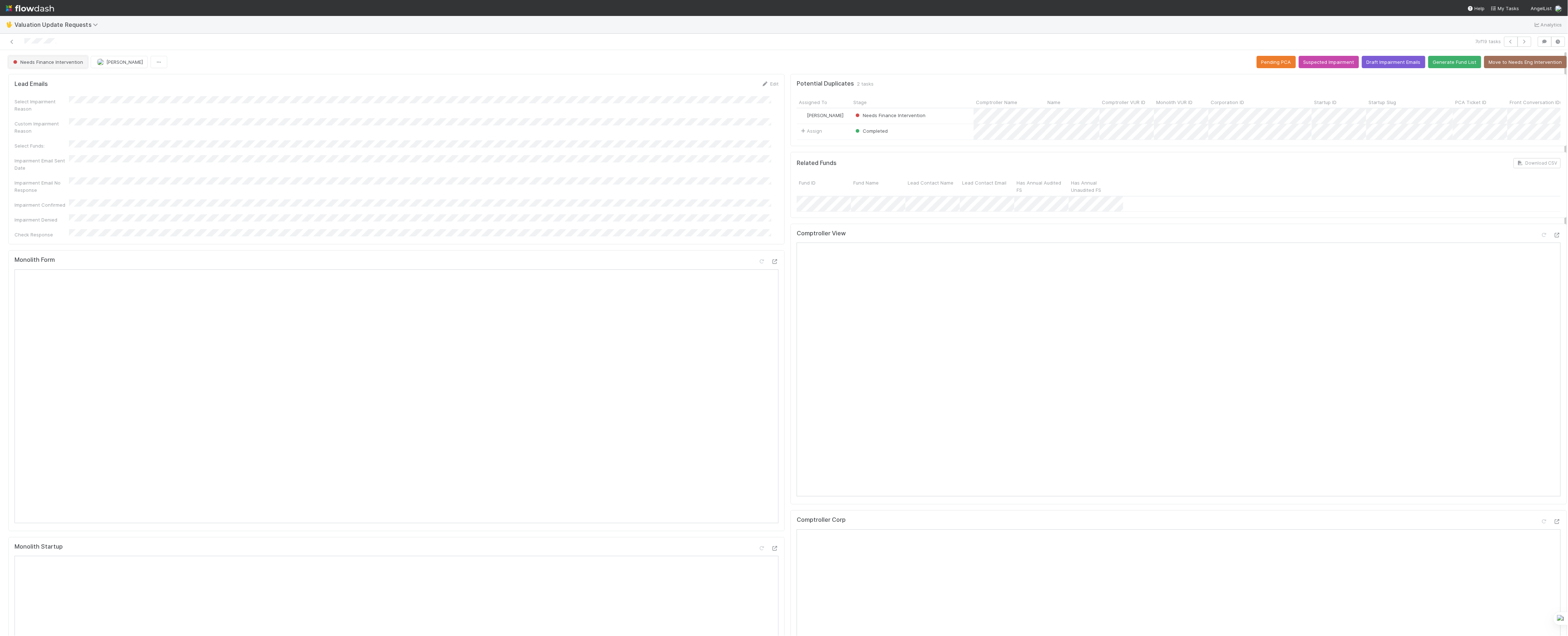
click at [43, 63] on span "Needs Finance Intervention" at bounding box center [47, 62] width 72 height 6
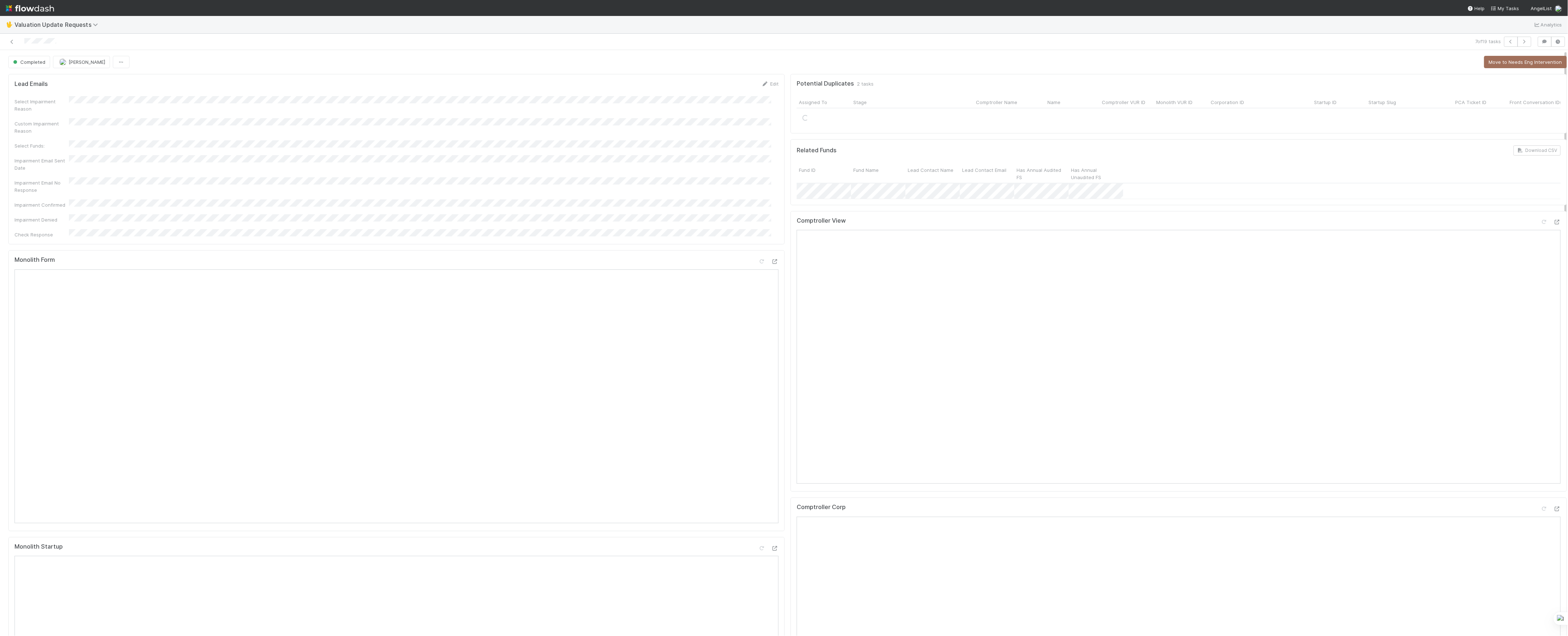
click at [10, 38] on div at bounding box center [386, 42] width 767 height 10
click at [12, 38] on div at bounding box center [386, 42] width 767 height 10
click at [14, 45] on link at bounding box center [12, 42] width 7 height 7
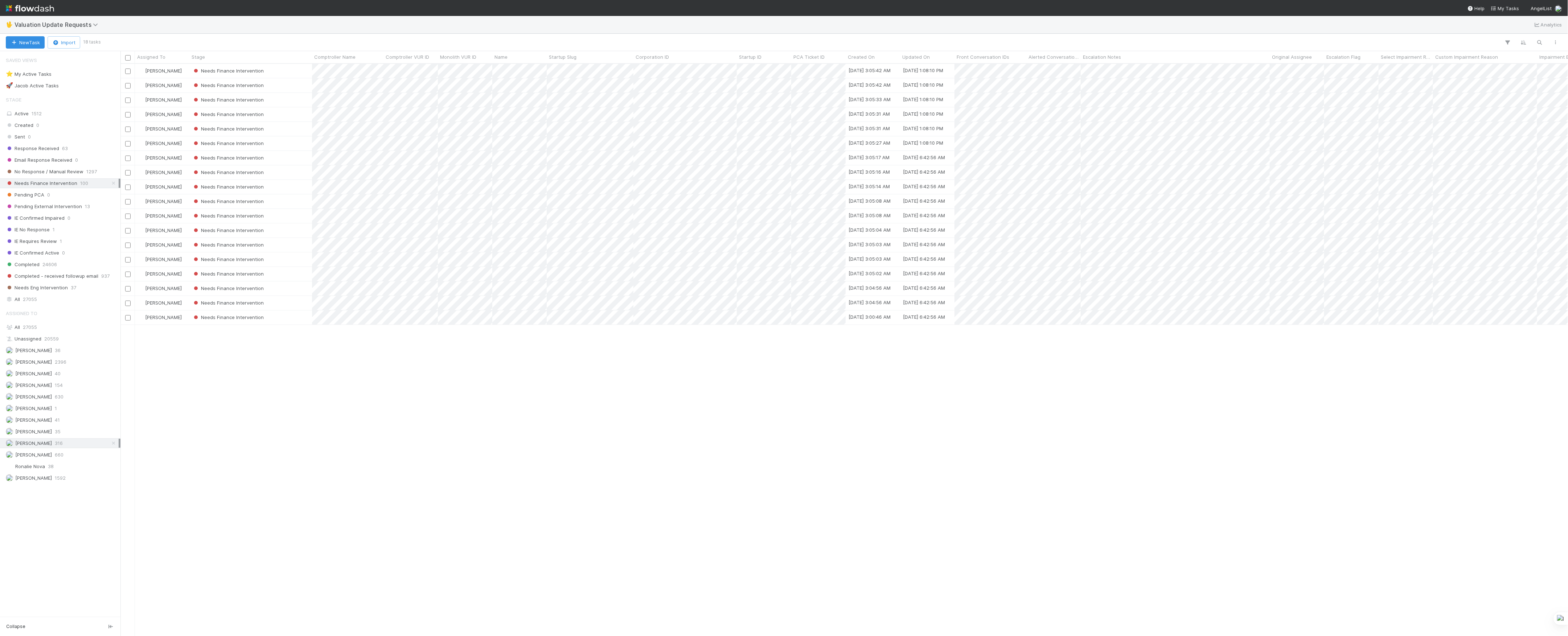
scroll to position [565, 1440]
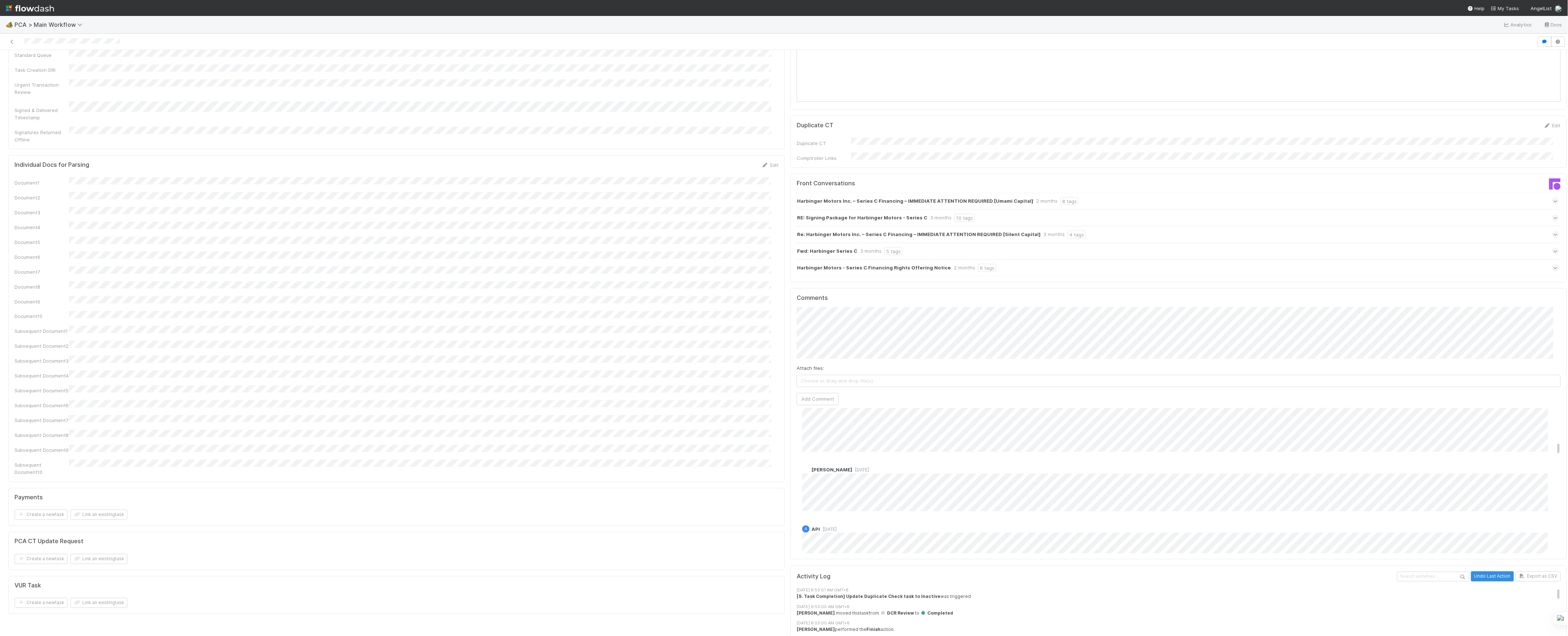
scroll to position [871, 0]
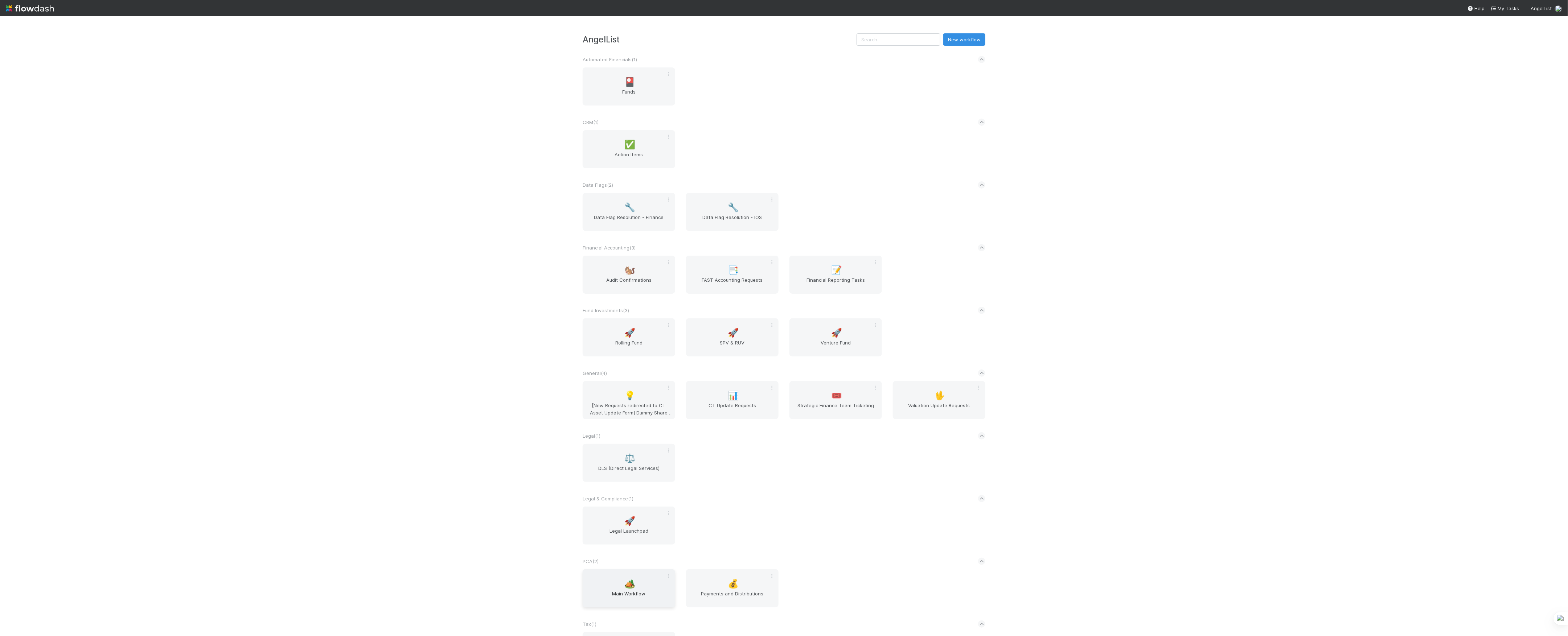
click at [620, 603] on span "Main Workflow" at bounding box center [629, 597] width 87 height 15
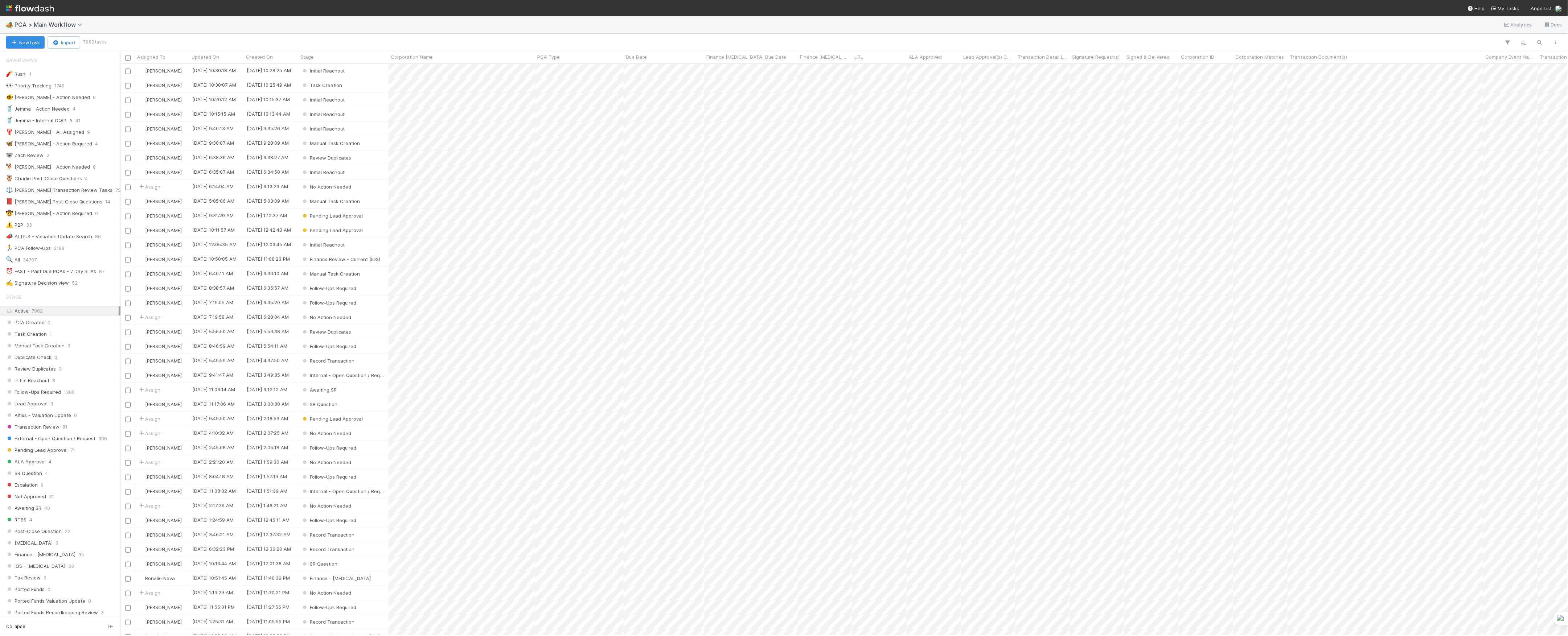
scroll to position [565, 1440]
click at [39, 40] on button "New Task" at bounding box center [24, 42] width 39 height 12
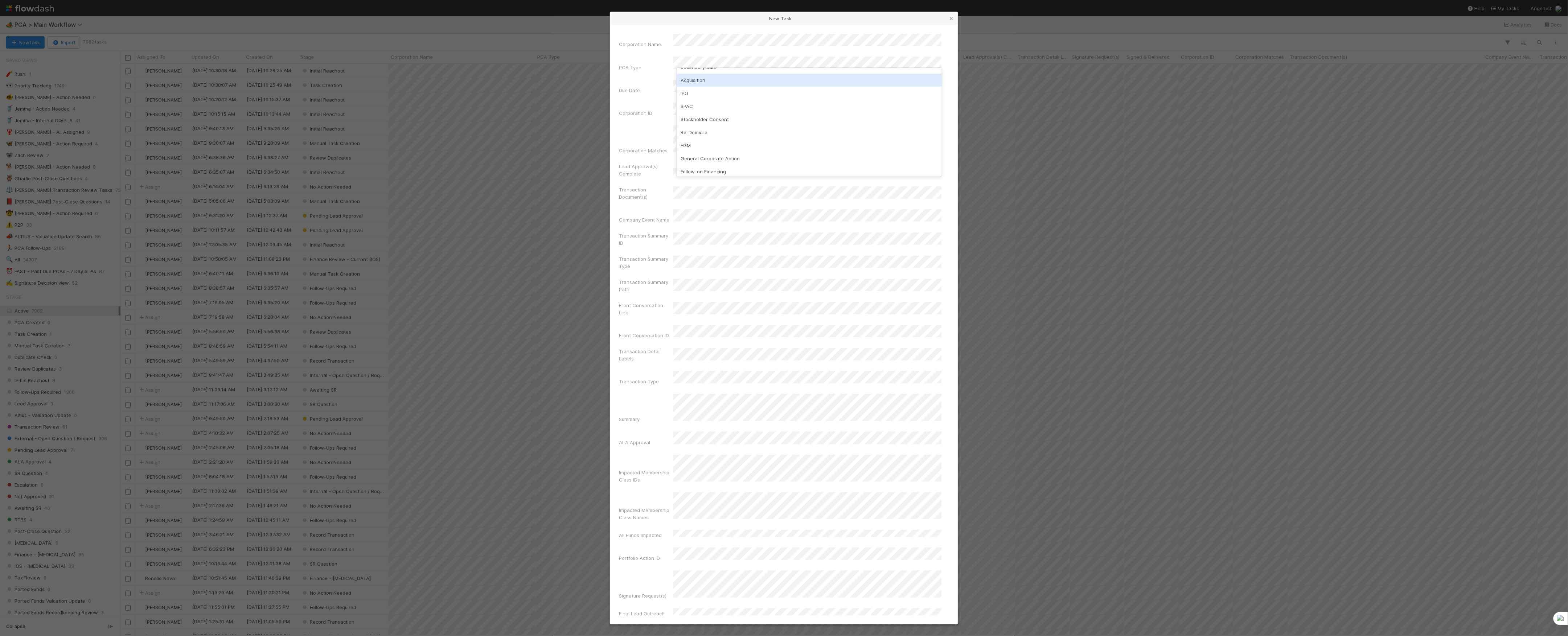
scroll to position [48, 0]
click at [708, 167] on div "Follow-on Financing" at bounding box center [809, 171] width 265 height 13
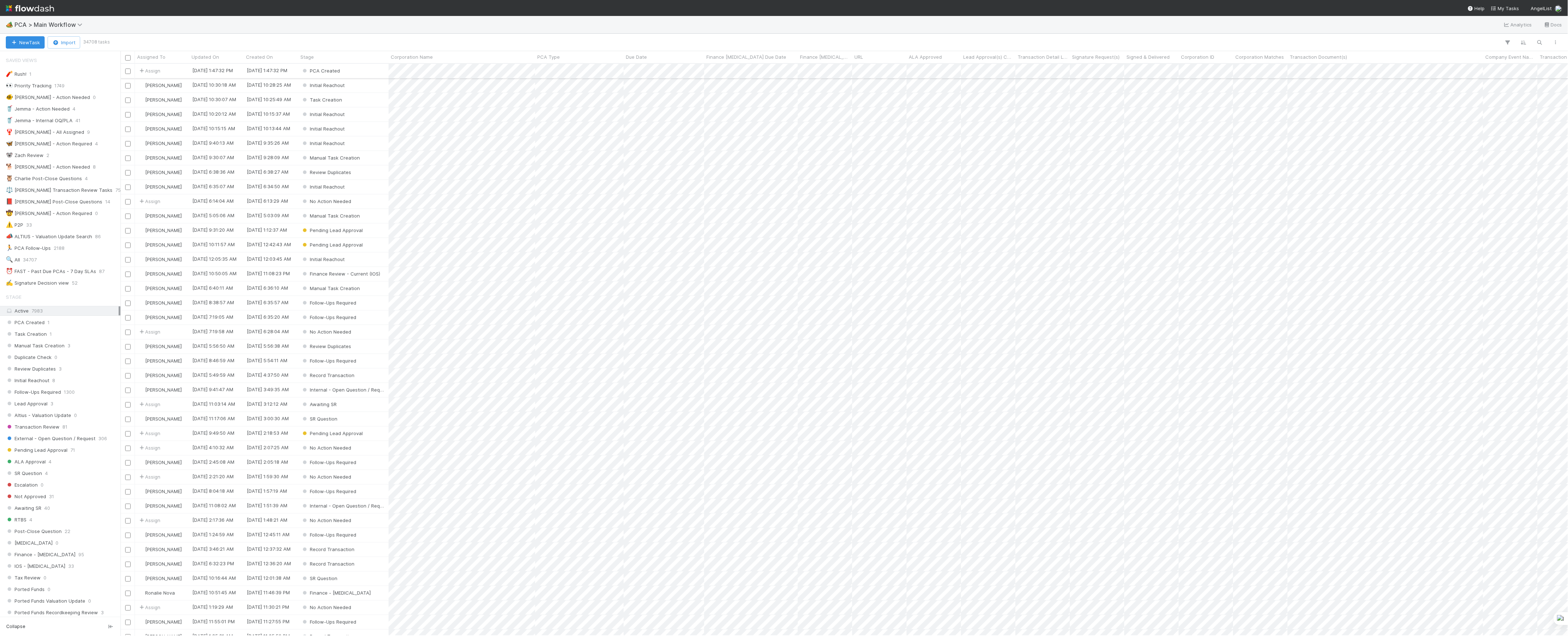
click at [379, 73] on div "PCA Created" at bounding box center [344, 70] width 91 height 14
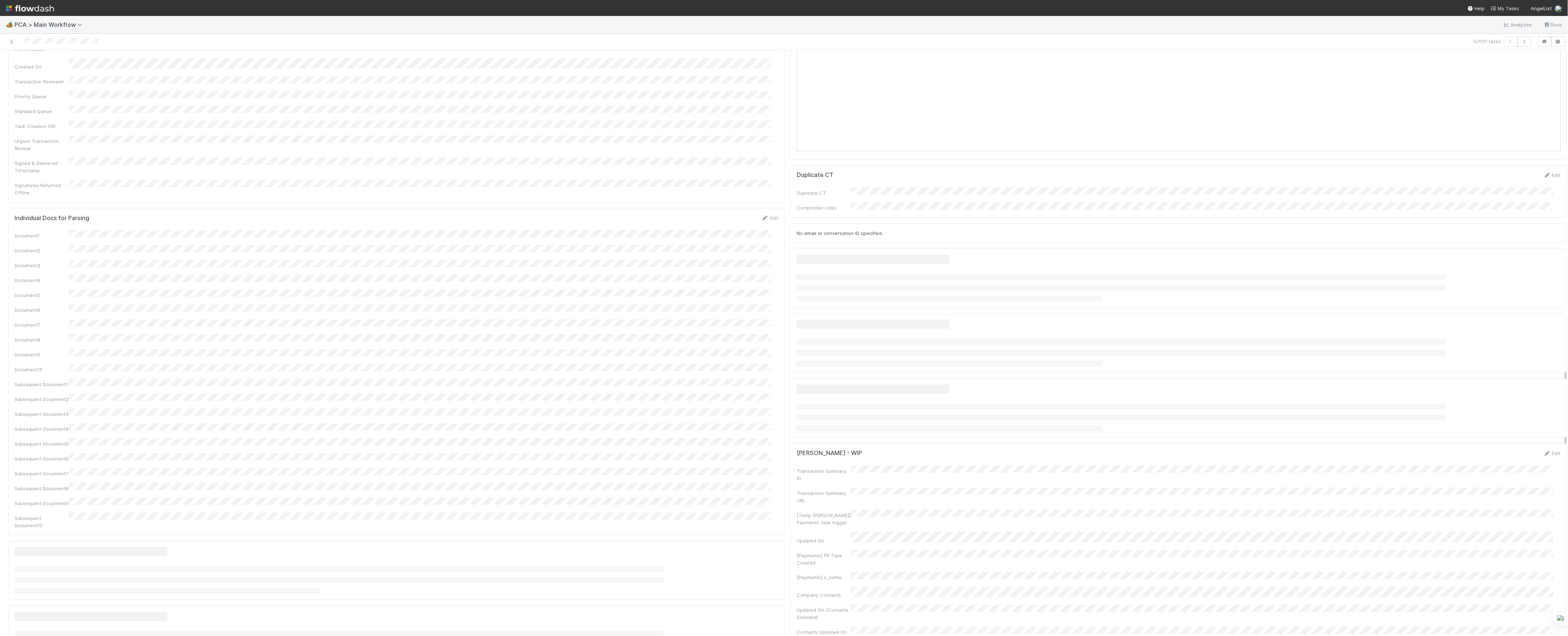
scroll to position [632, 0]
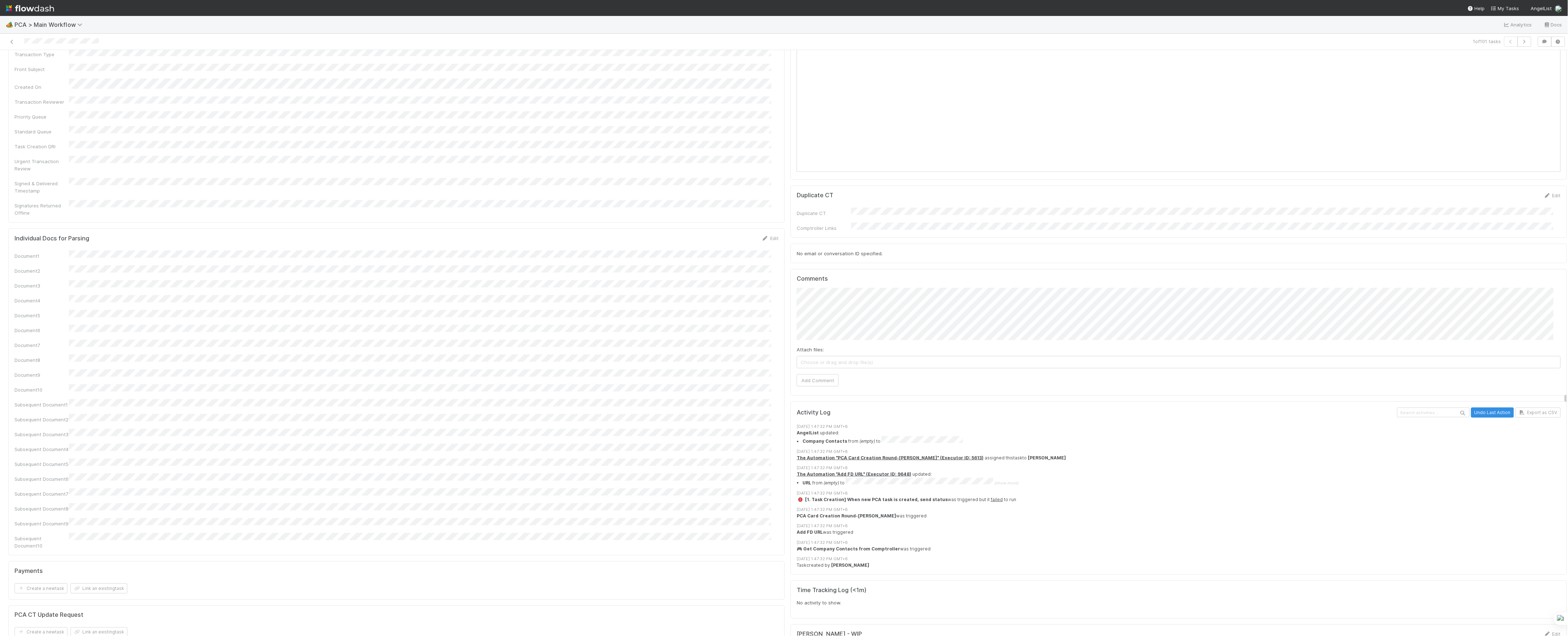
click at [893, 357] on span "Choose or drag and drop file(s)" at bounding box center [1178, 362] width 763 height 12
click at [807, 374] on button "Add Comment" at bounding box center [818, 380] width 42 height 12
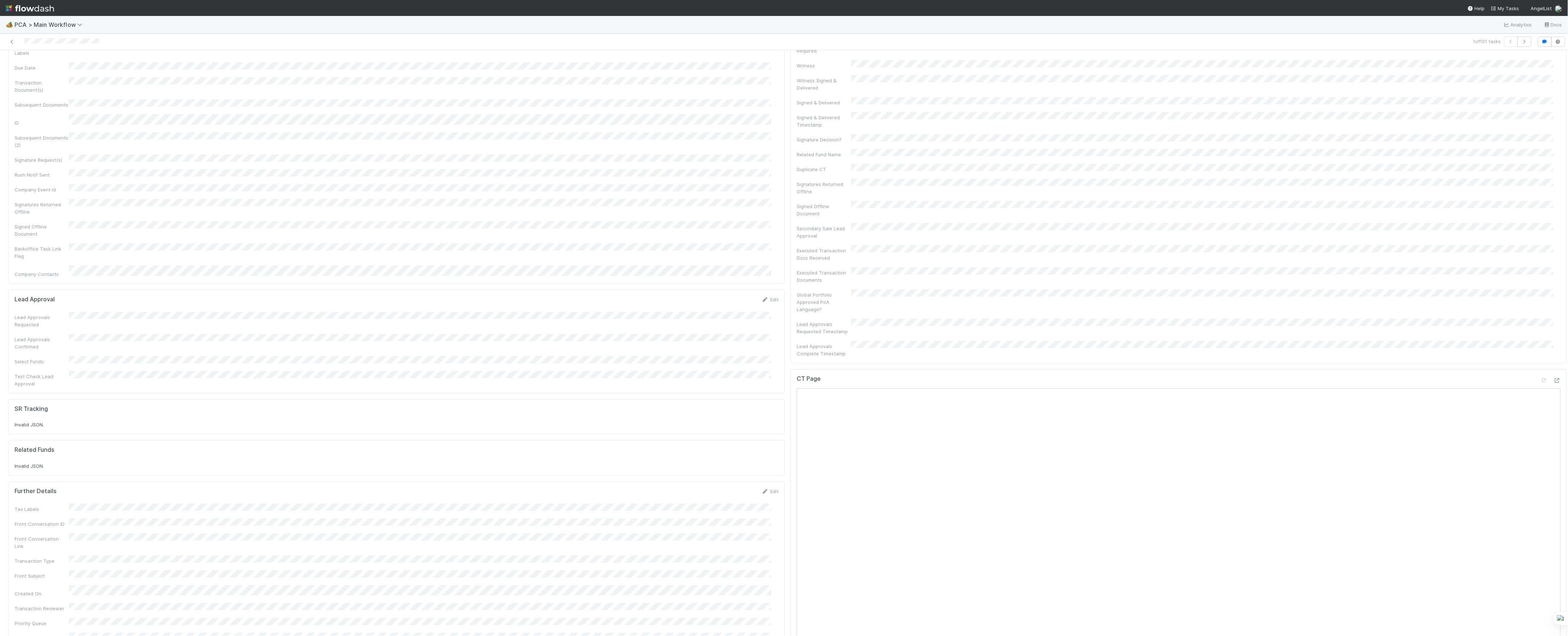
scroll to position [3, 0]
click at [15, 40] on icon at bounding box center [12, 42] width 7 height 5
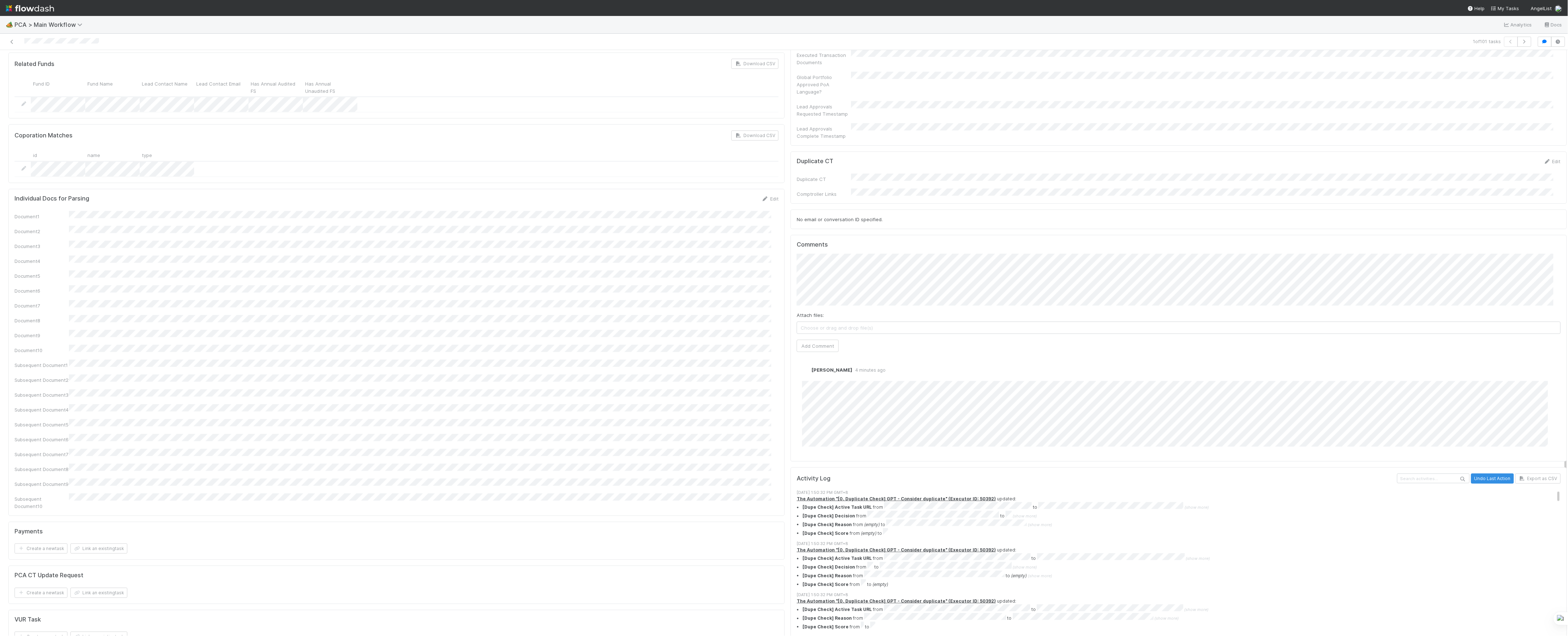
scroll to position [629, 0]
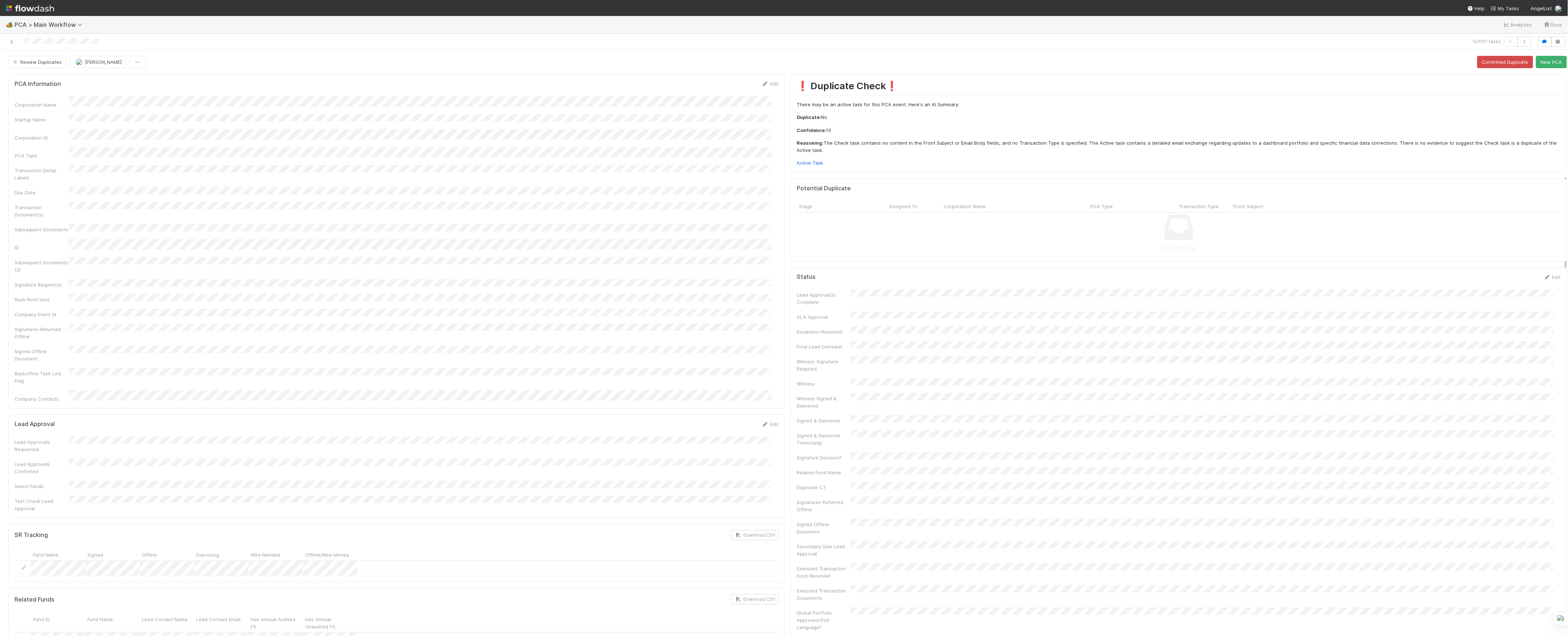
scroll to position [290, 0]
